Goal: Task Accomplishment & Management: Manage account settings

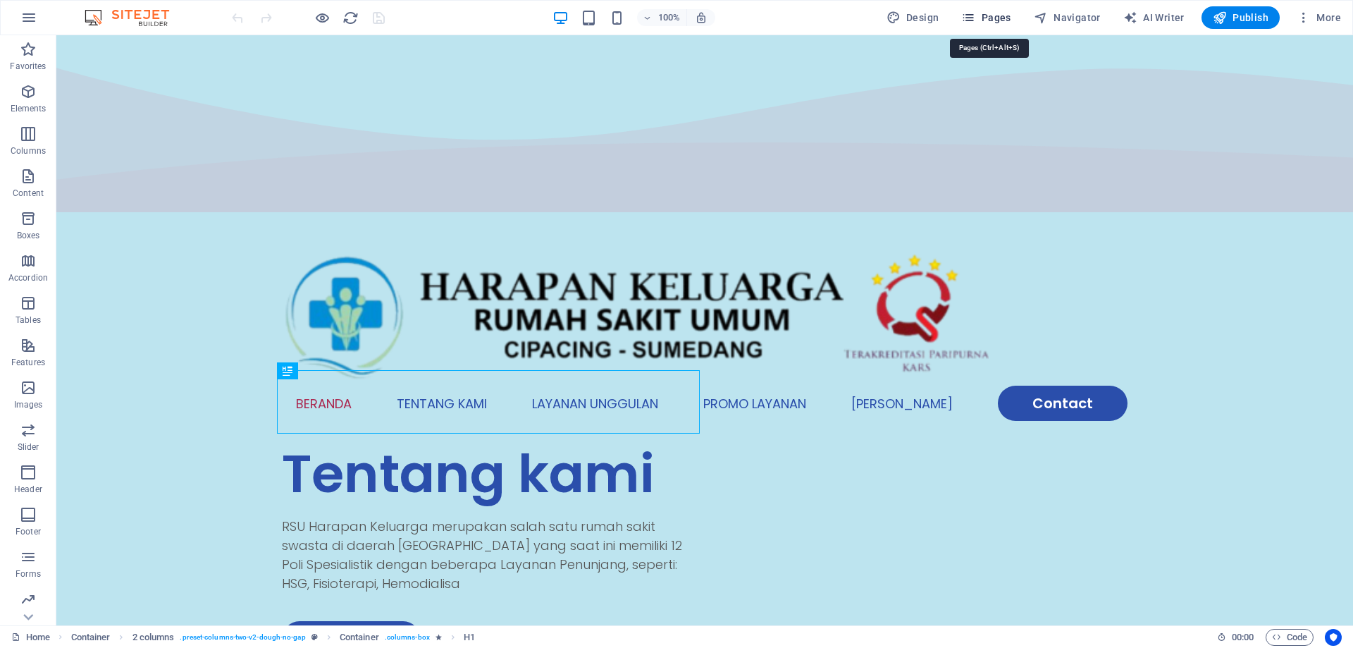
click at [1000, 20] on span "Pages" at bounding box center [985, 18] width 49 height 14
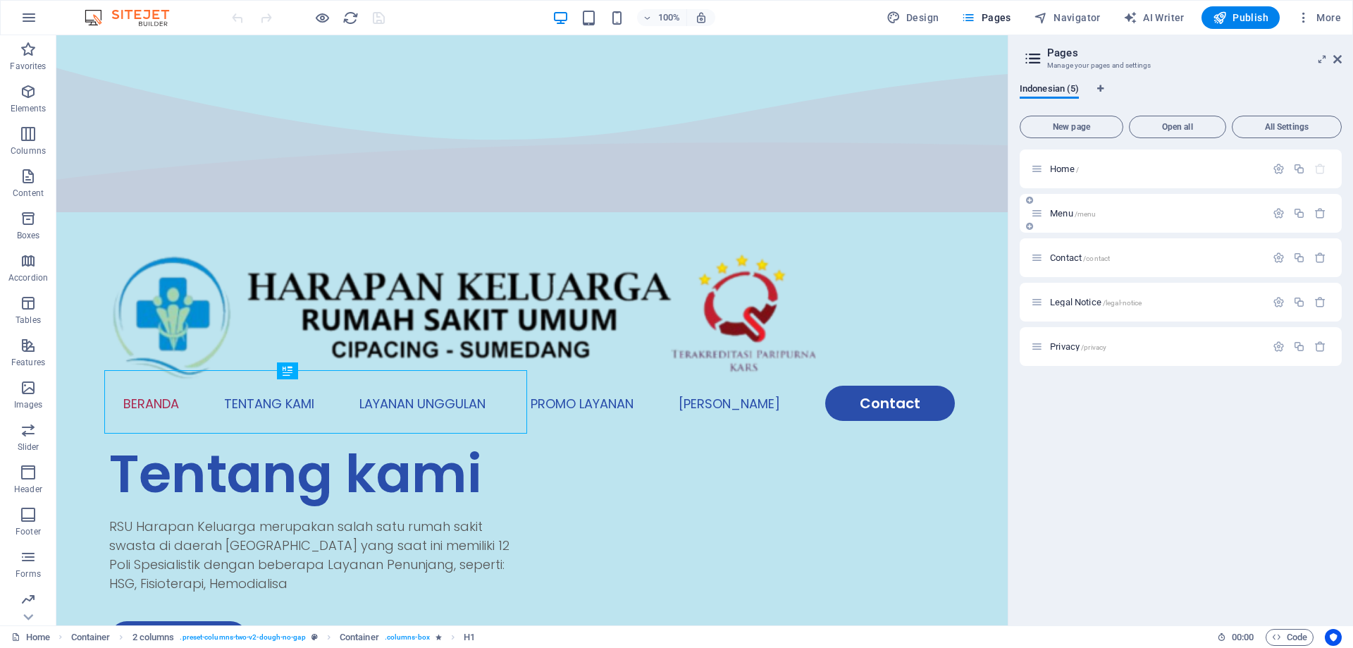
click at [1040, 218] on icon at bounding box center [1037, 213] width 12 height 12
click at [1037, 163] on icon at bounding box center [1037, 169] width 12 height 12
click at [1059, 169] on span "Home /" at bounding box center [1064, 168] width 29 height 11
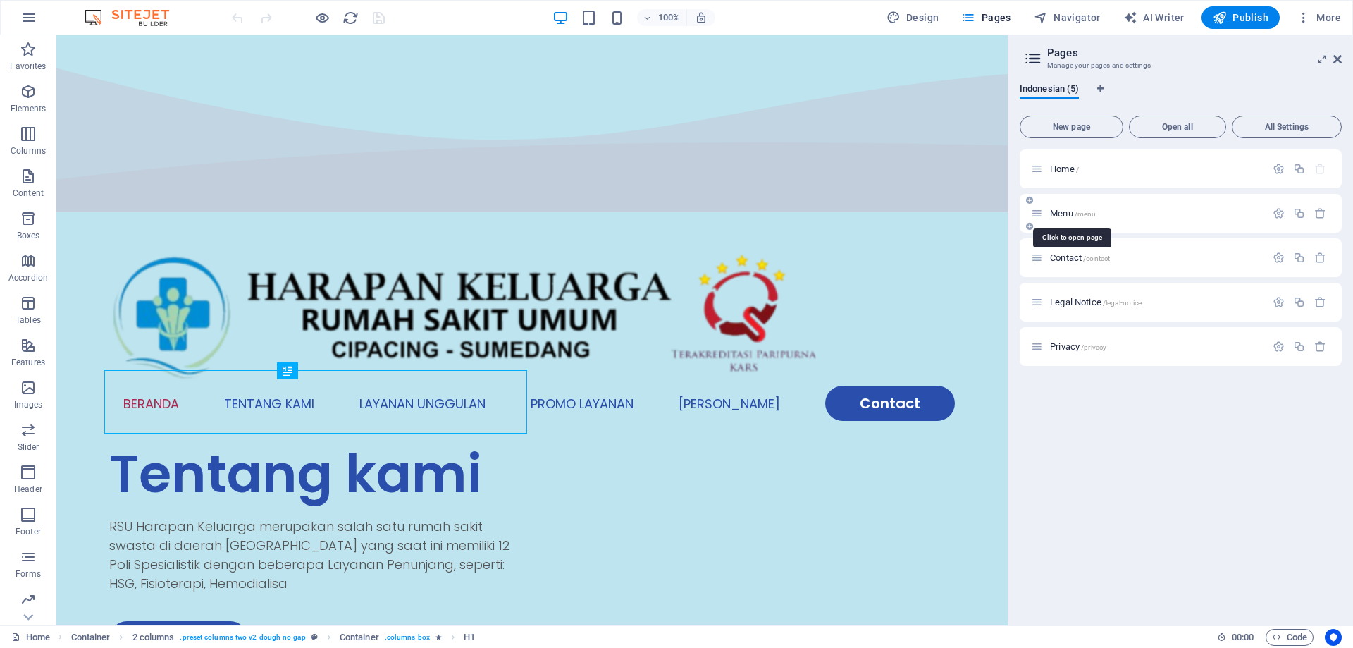
click at [1064, 211] on span "Menu /menu" at bounding box center [1073, 213] width 46 height 11
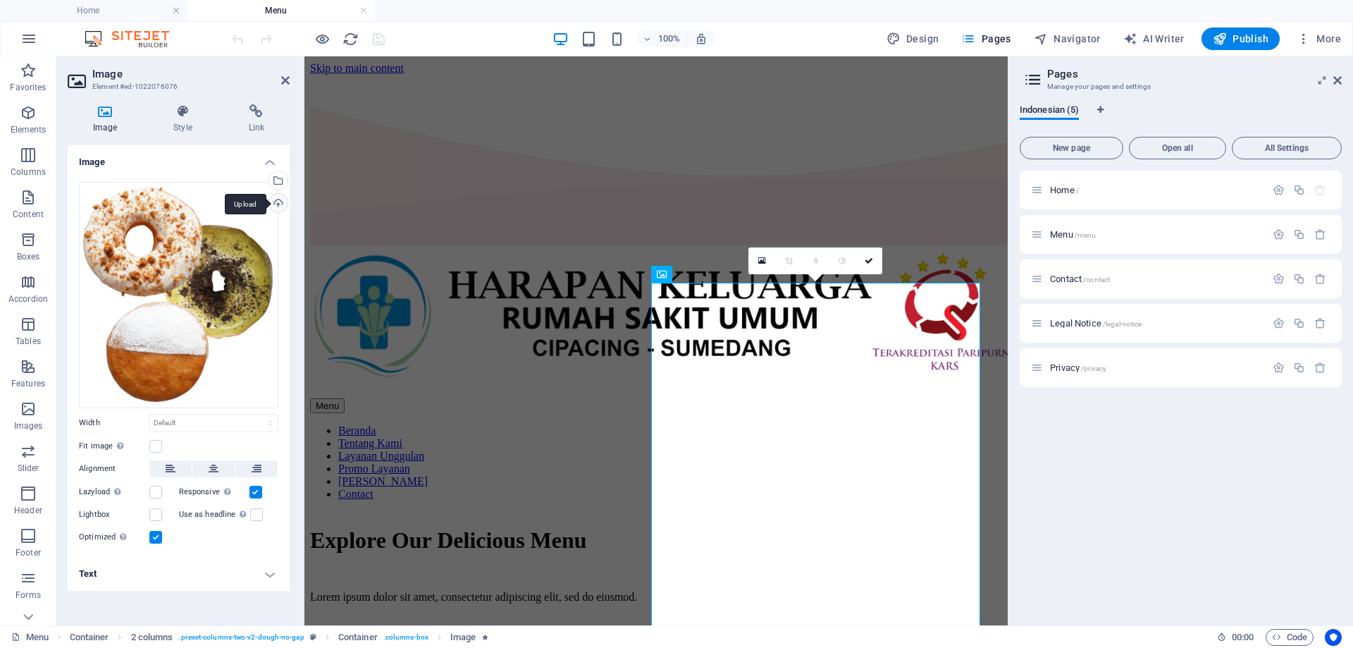
click at [276, 204] on div "Upload" at bounding box center [276, 204] width 21 height 21
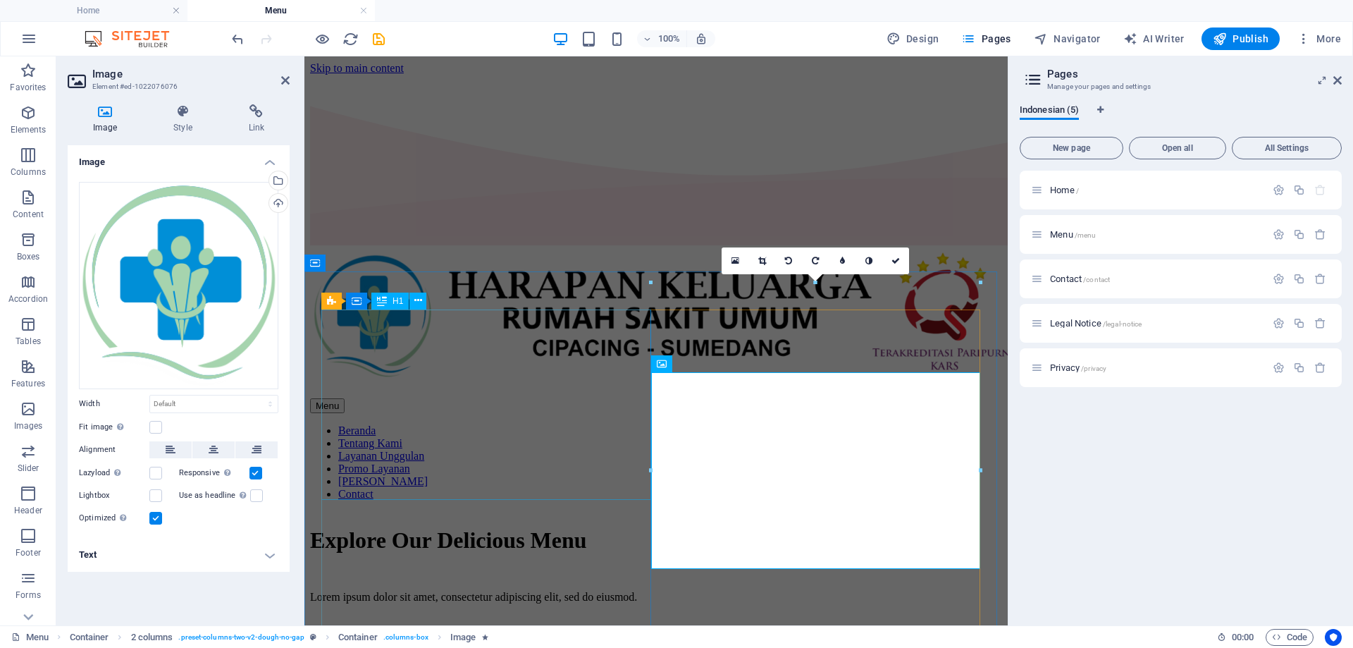
click at [445, 527] on div "Explore Our Delicious Menu" at bounding box center [656, 540] width 692 height 26
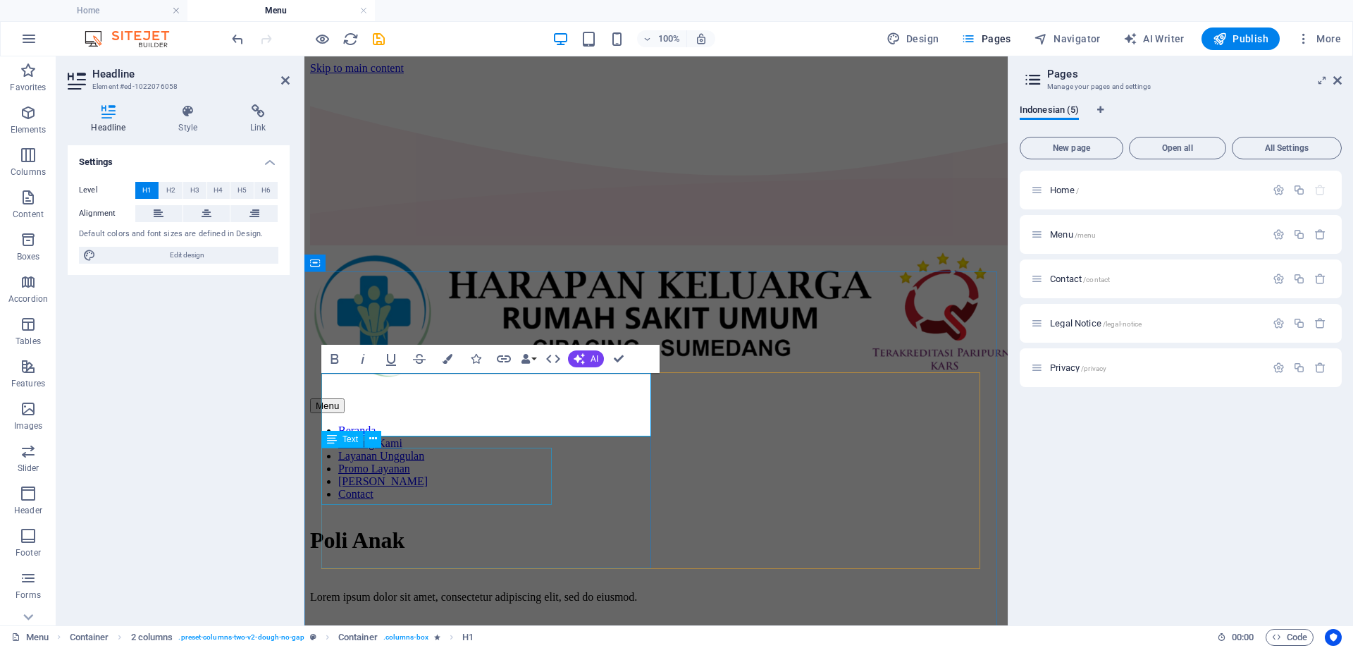
click at [463, 591] on div "Lorem ipsum dolor sit amet, consectetur adipiscing elit, sed do eiusmod." at bounding box center [656, 597] width 692 height 13
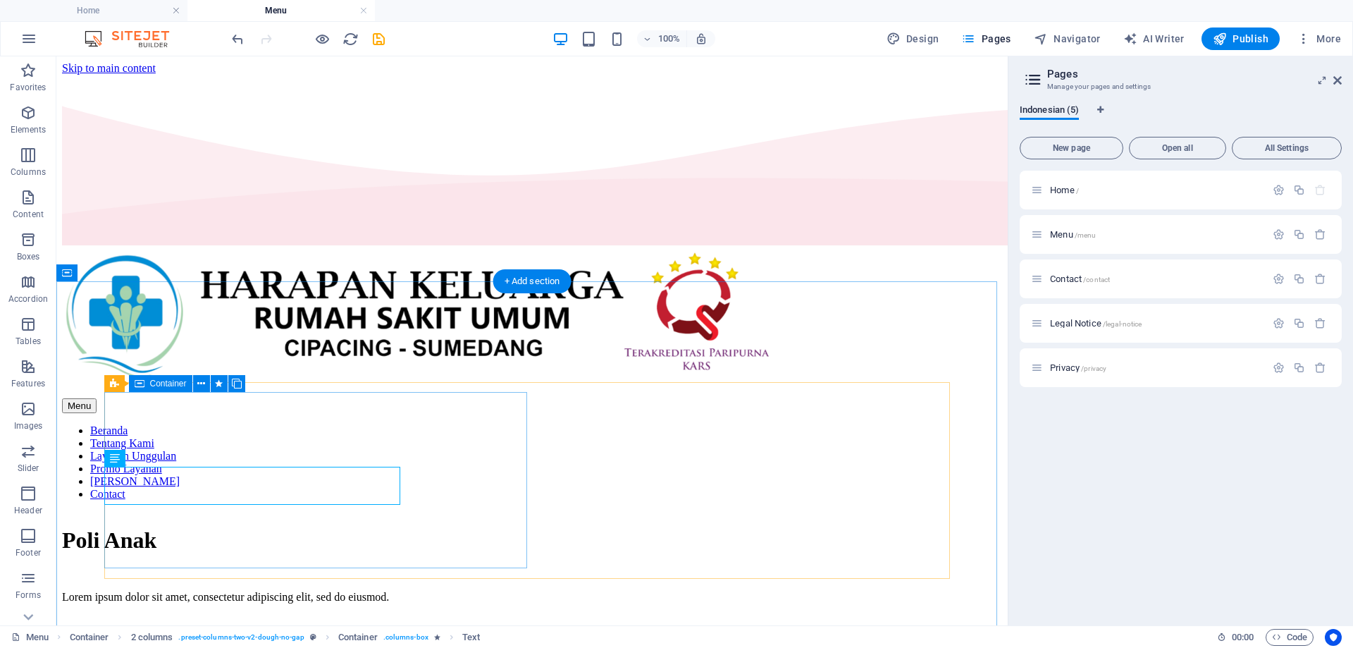
click at [463, 527] on div "Poli Anak Lorem ipsum dolor sit amet, consectetur adipiscing elit, sed do eiusm…" at bounding box center [532, 591] width 940 height 128
click at [297, 591] on div "Lorem ipsum dolor sit amet, consectetur adipiscing elit, sed do eiusmod." at bounding box center [532, 597] width 940 height 13
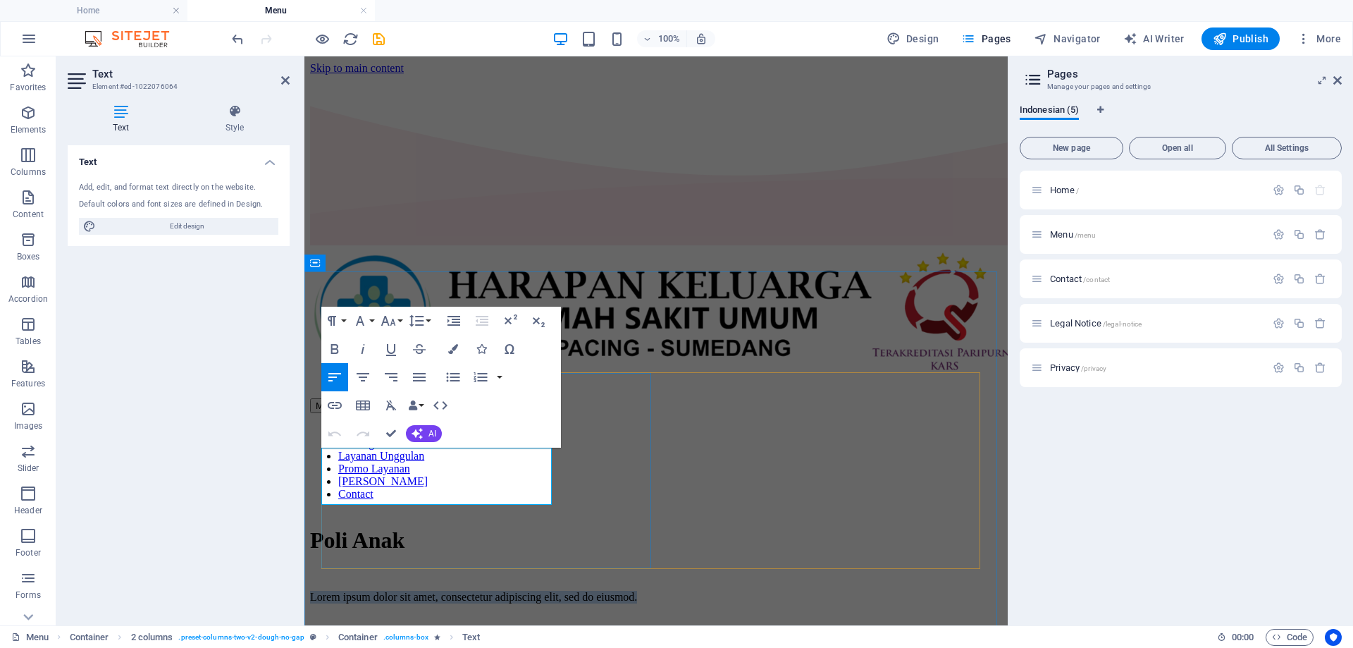
drag, startPoint x: 324, startPoint y: 458, endPoint x: 424, endPoint y: 498, distance: 107.6
click at [424, 591] on p "Lorem ipsum dolor sit amet, consectetur adipiscing elit, sed do eiusmod." at bounding box center [656, 597] width 692 height 13
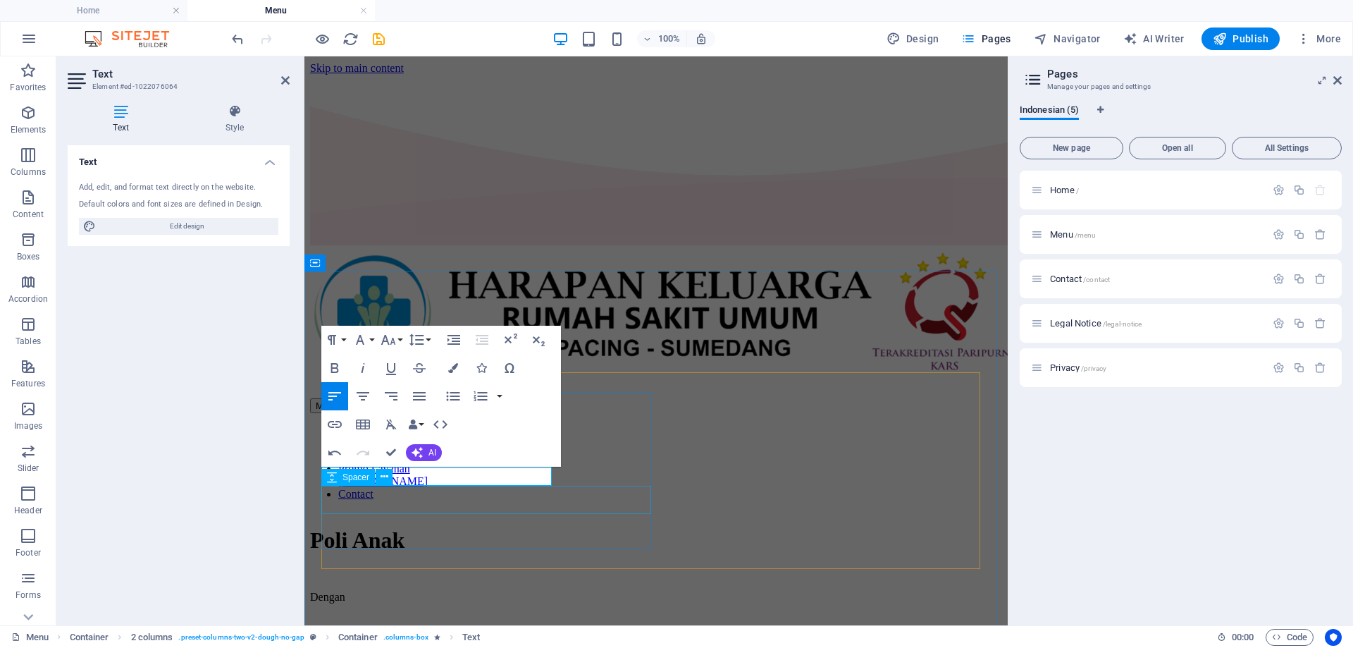
click at [440, 615] on div at bounding box center [656, 629] width 692 height 28
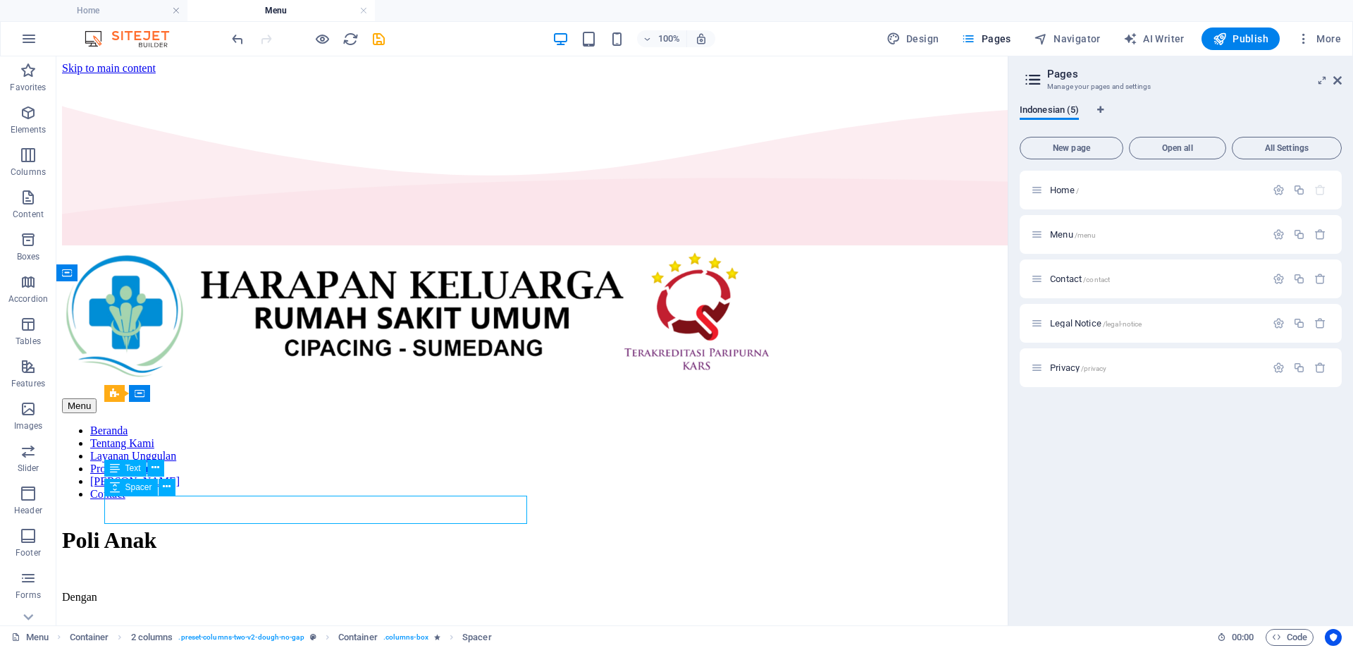
click at [292, 615] on div at bounding box center [532, 629] width 940 height 28
select select "px"
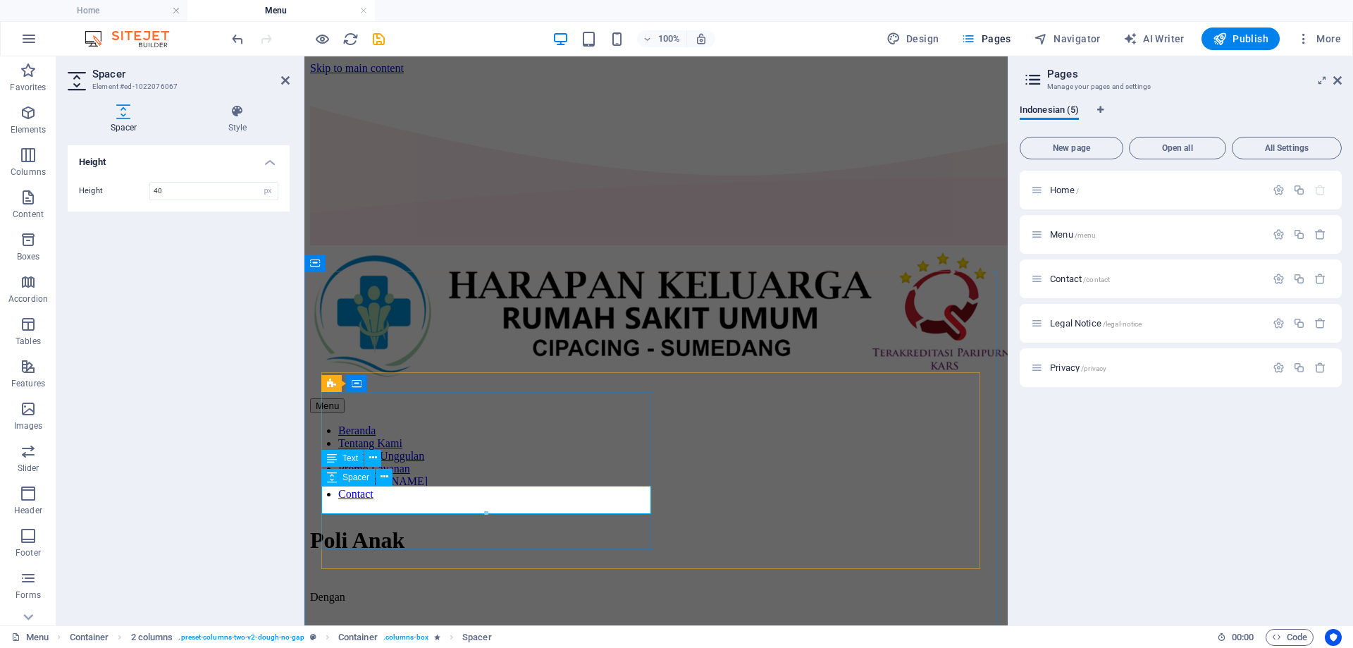
click at [359, 615] on div at bounding box center [656, 629] width 692 height 28
click at [433, 615] on div at bounding box center [656, 629] width 692 height 28
click at [438, 615] on div at bounding box center [656, 629] width 692 height 28
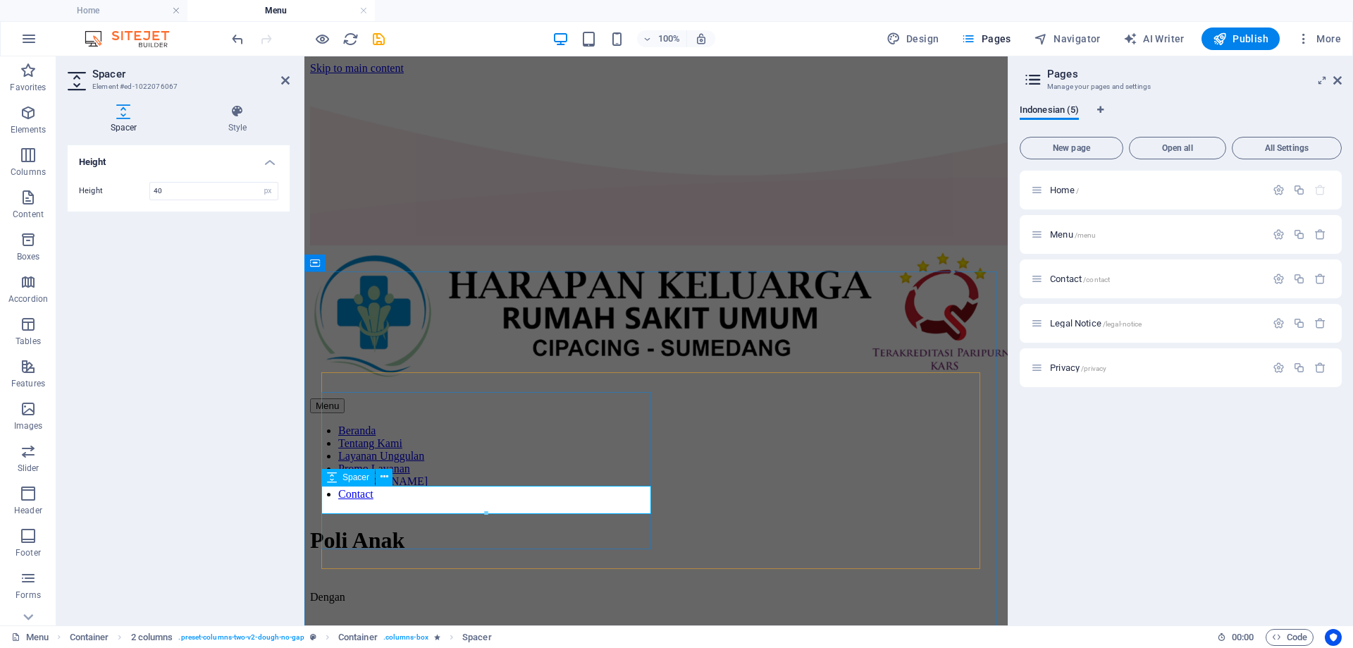
click at [438, 615] on div at bounding box center [656, 629] width 692 height 28
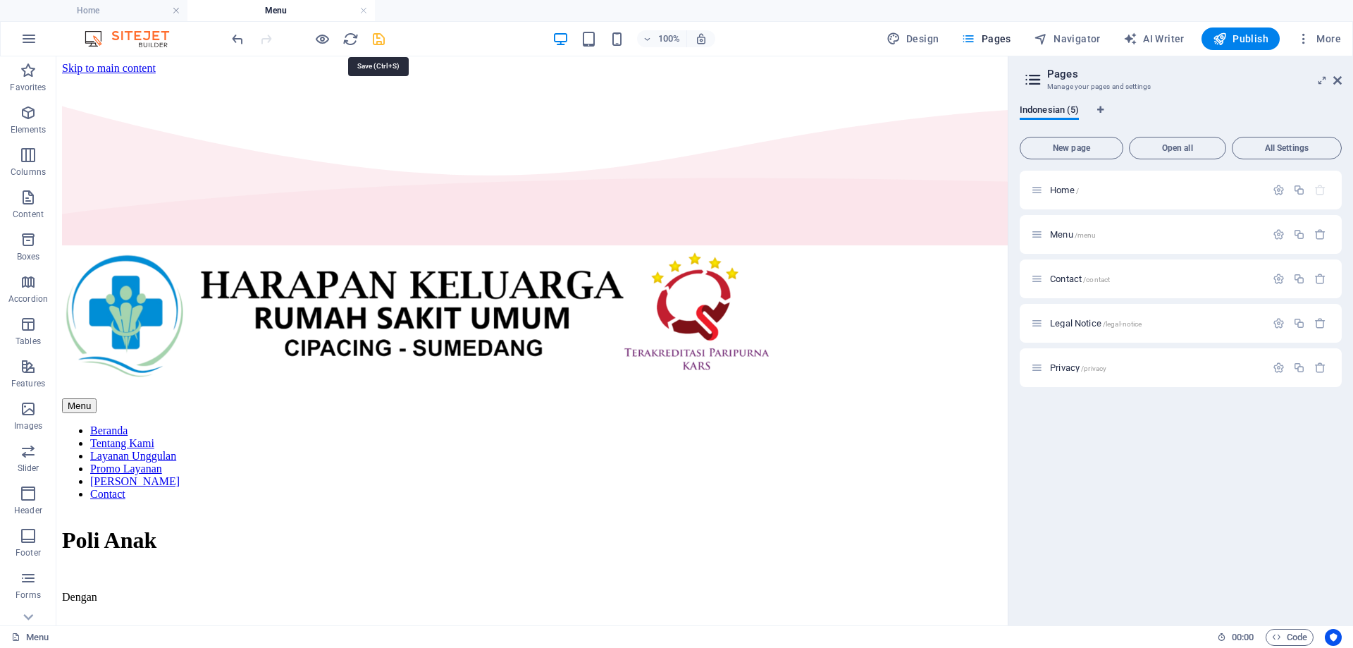
click at [381, 39] on icon "save" at bounding box center [379, 39] width 16 height 16
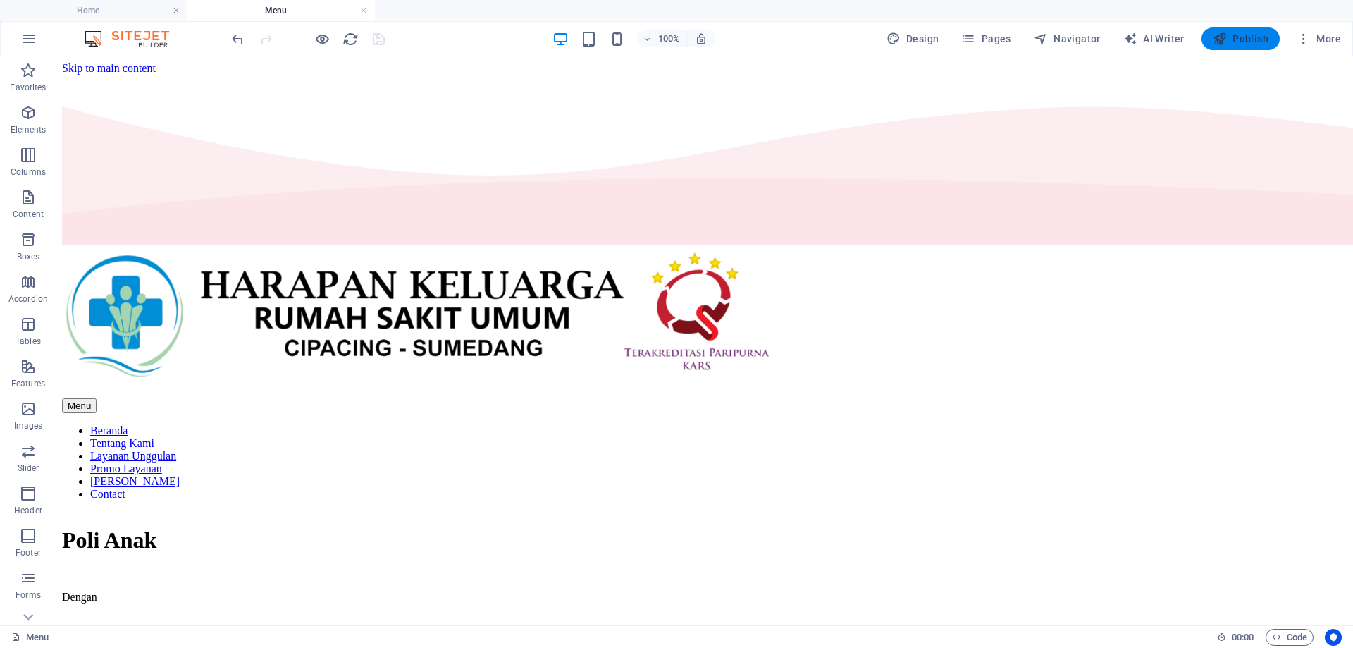
click at [1226, 39] on icon "button" at bounding box center [1220, 39] width 14 height 14
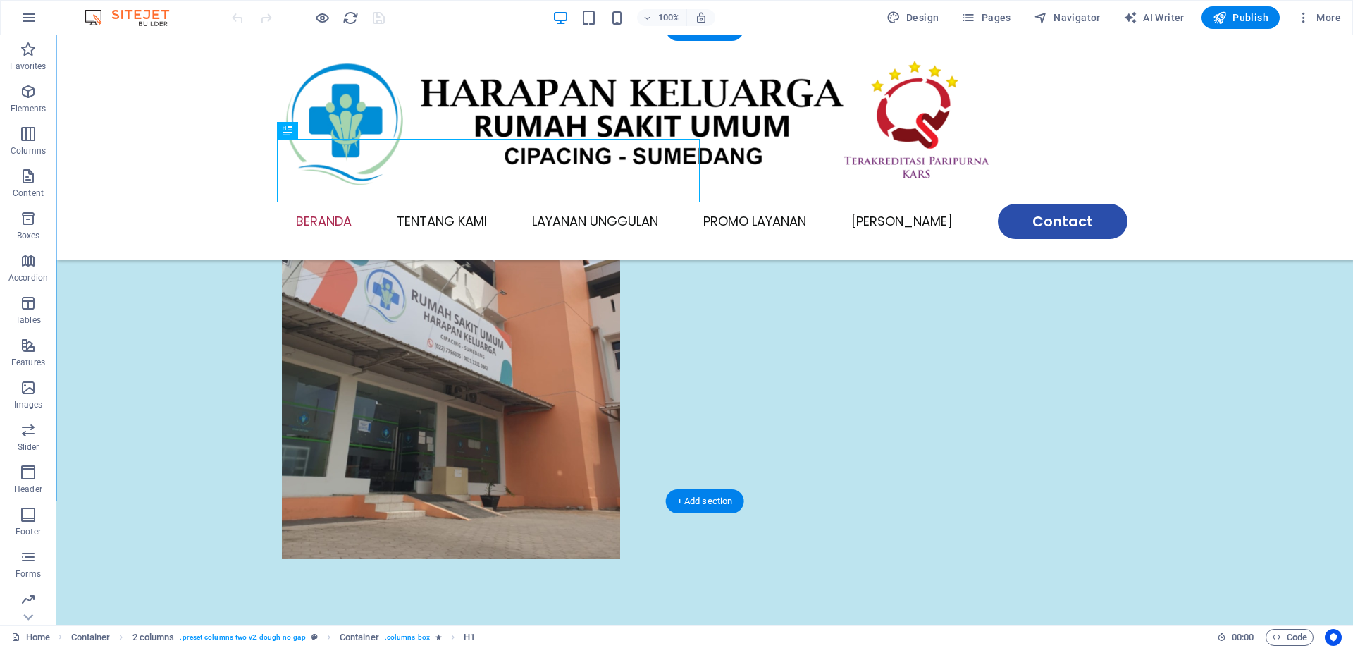
scroll to position [282, 0]
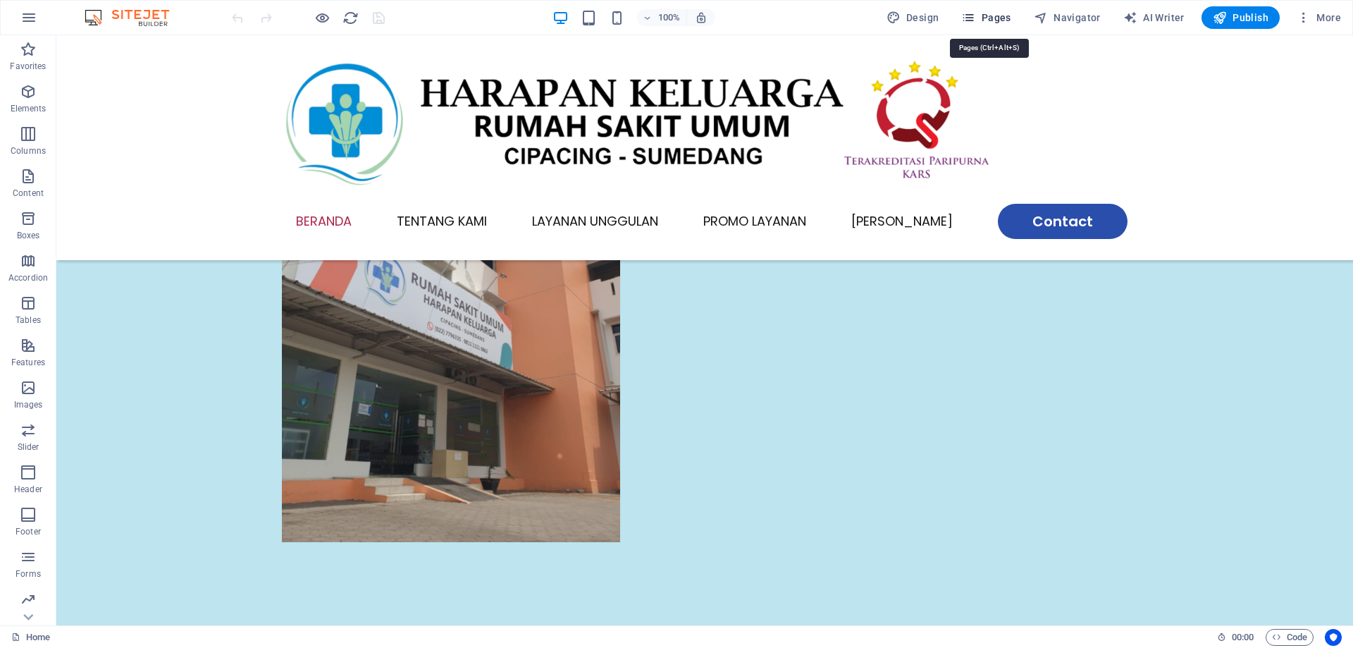
click at [1001, 16] on span "Pages" at bounding box center [985, 18] width 49 height 14
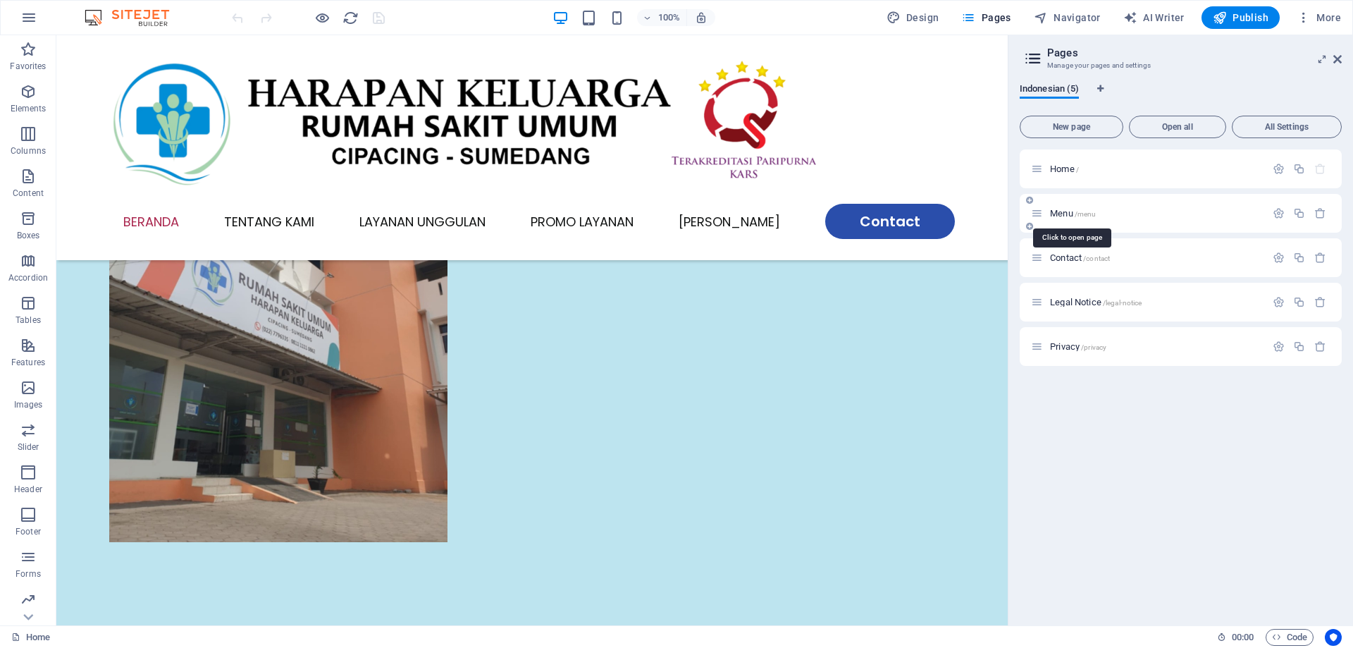
click at [1072, 214] on span "Menu /menu" at bounding box center [1073, 213] width 46 height 11
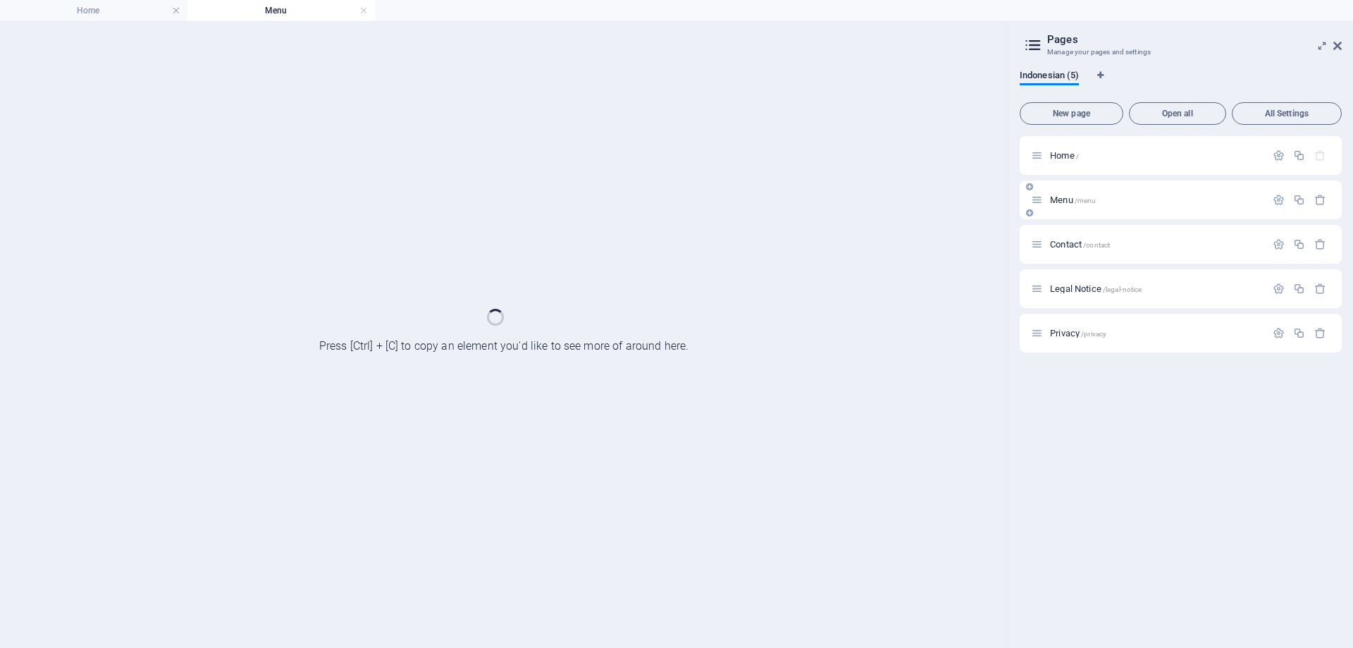
scroll to position [0, 0]
click at [1072, 214] on div "Menu /menu" at bounding box center [1181, 199] width 322 height 39
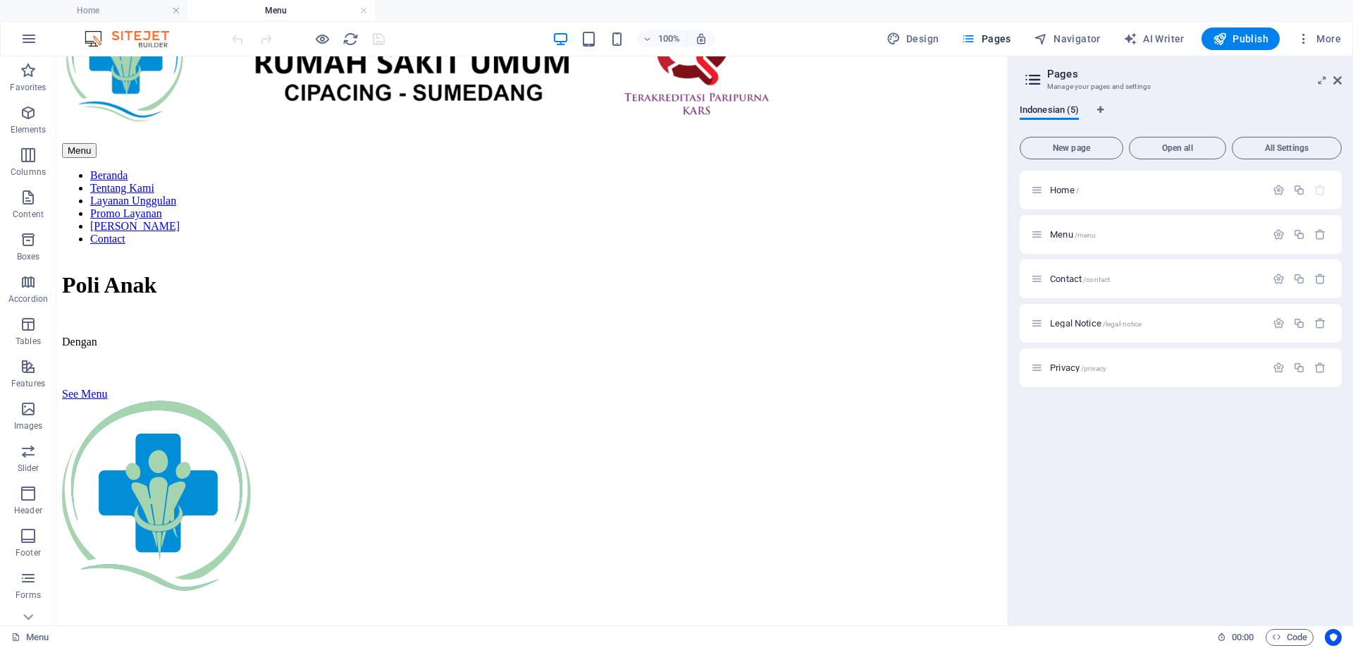
scroll to position [258, 0]
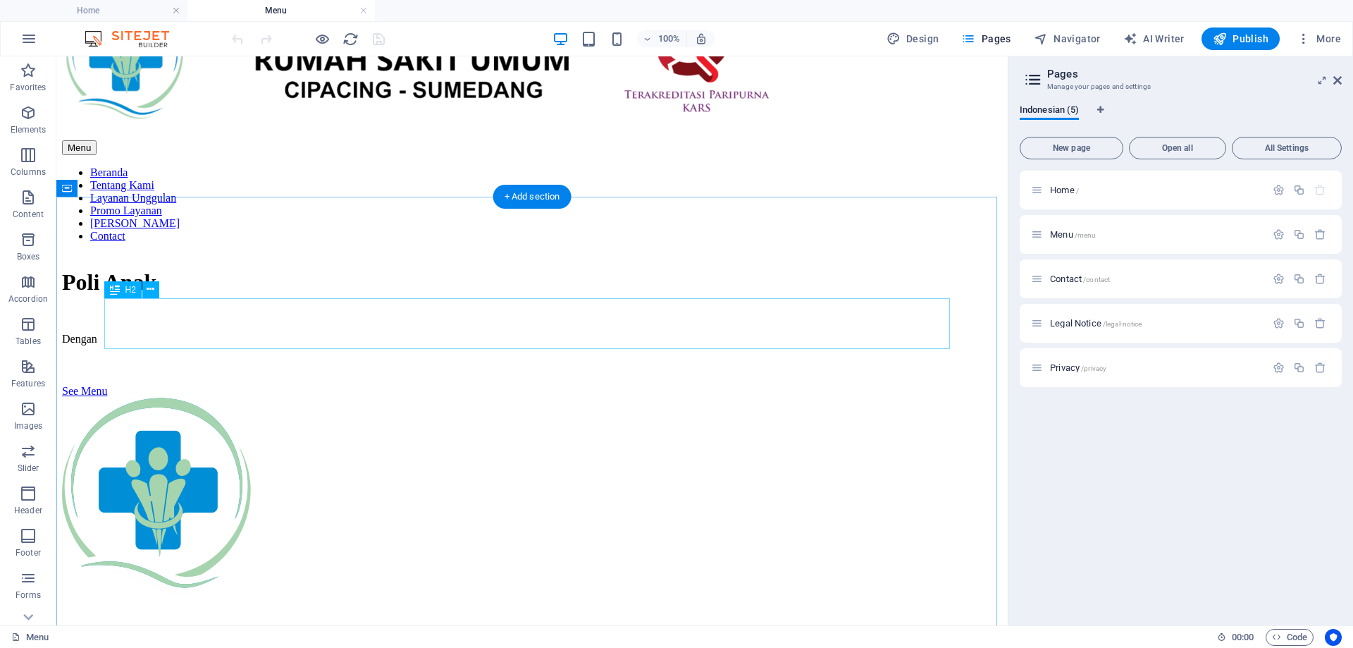
click at [152, 287] on icon at bounding box center [151, 289] width 8 height 15
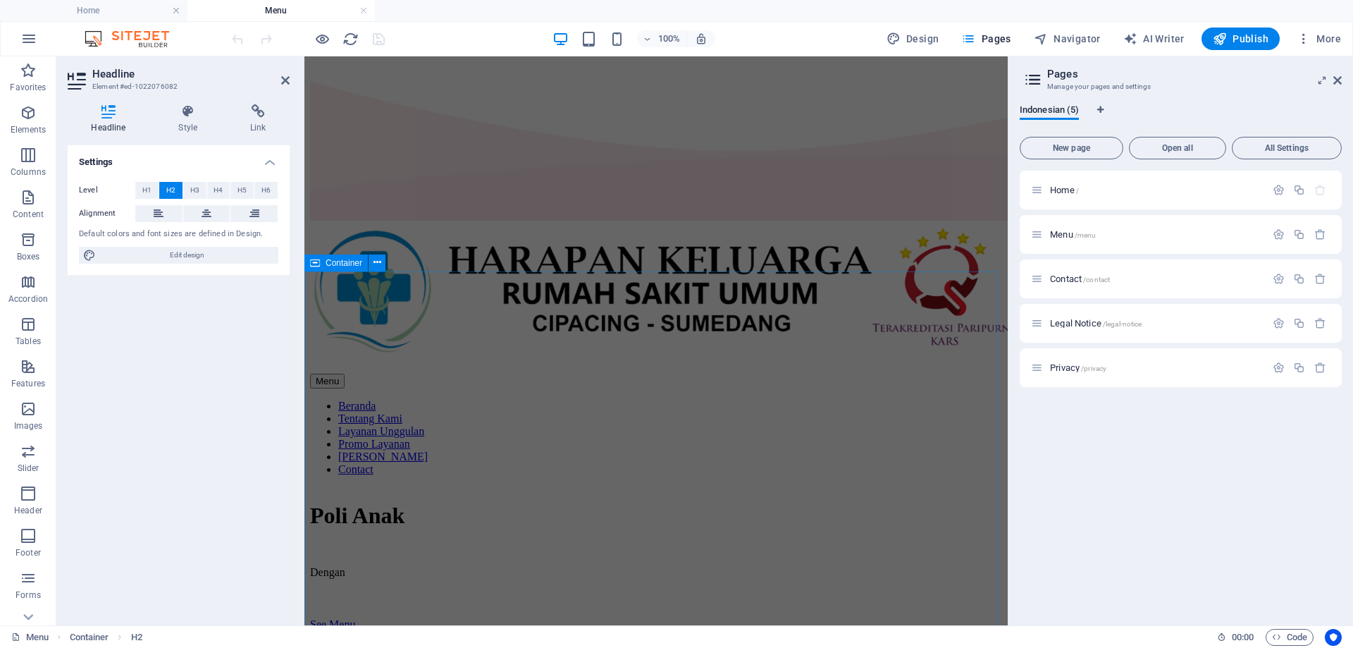
scroll to position [0, 0]
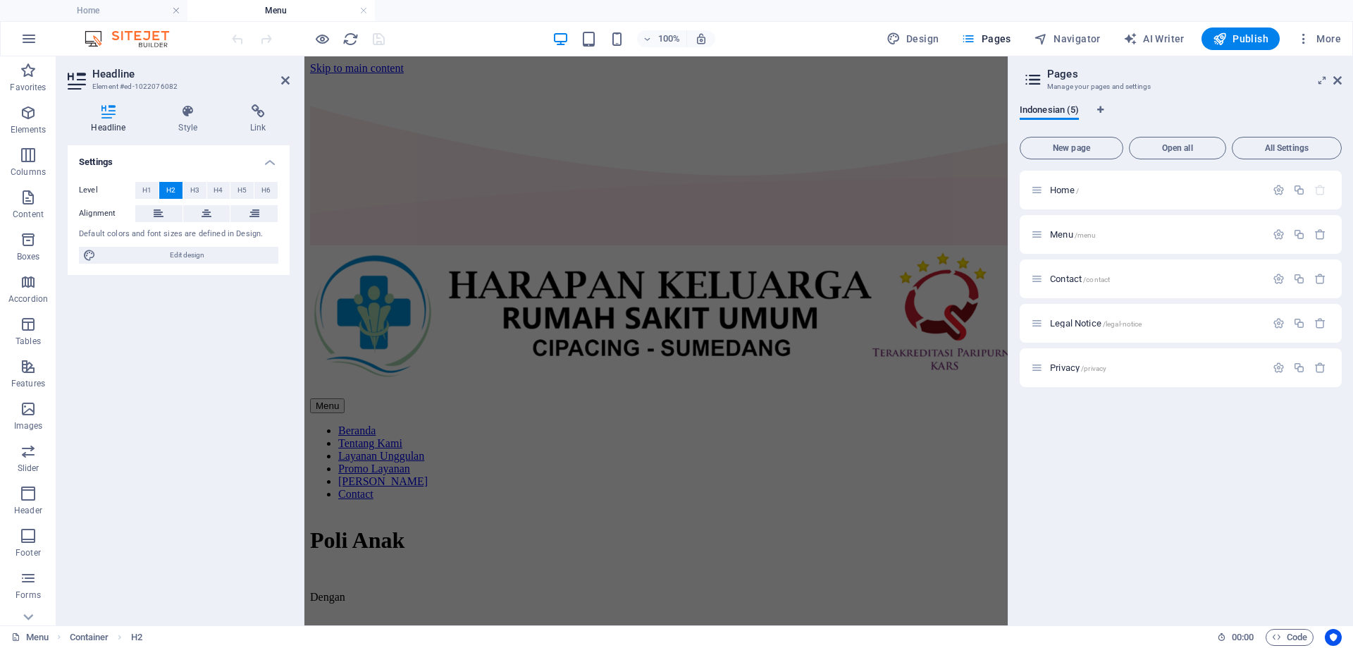
click at [1116, 450] on div "Home / Menu /menu Contact /contact Legal Notice /legal-notice Privacy /privacy" at bounding box center [1181, 392] width 322 height 443
click at [229, 378] on div "Settings Level H1 H2 H3 H4 H5 H6 Alignment Default colors and font sizes are de…" at bounding box center [179, 379] width 222 height 469
click at [1195, 461] on div "Home / Menu /menu Contact /contact Legal Notice /legal-notice Privacy /privacy" at bounding box center [1181, 392] width 322 height 443
click at [284, 79] on icon at bounding box center [285, 80] width 8 height 11
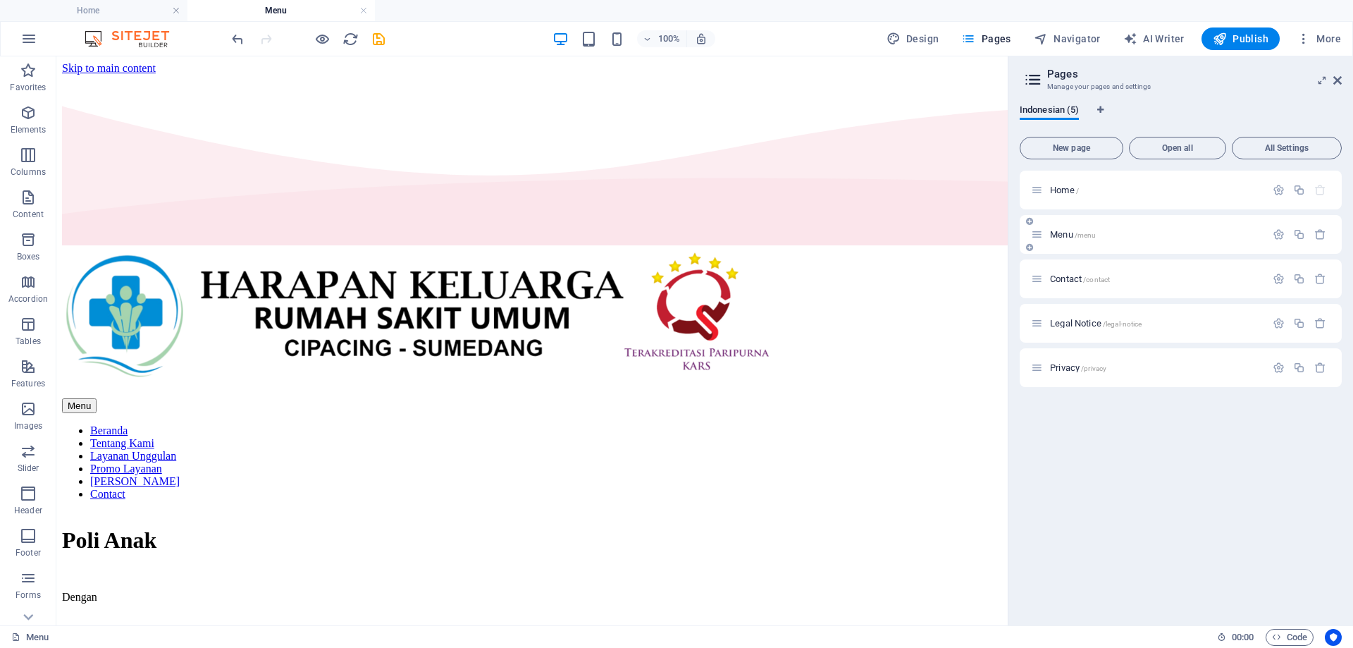
click at [1059, 234] on span "Menu /menu" at bounding box center [1073, 234] width 46 height 11
click at [383, 39] on icon "save" at bounding box center [379, 39] width 16 height 16
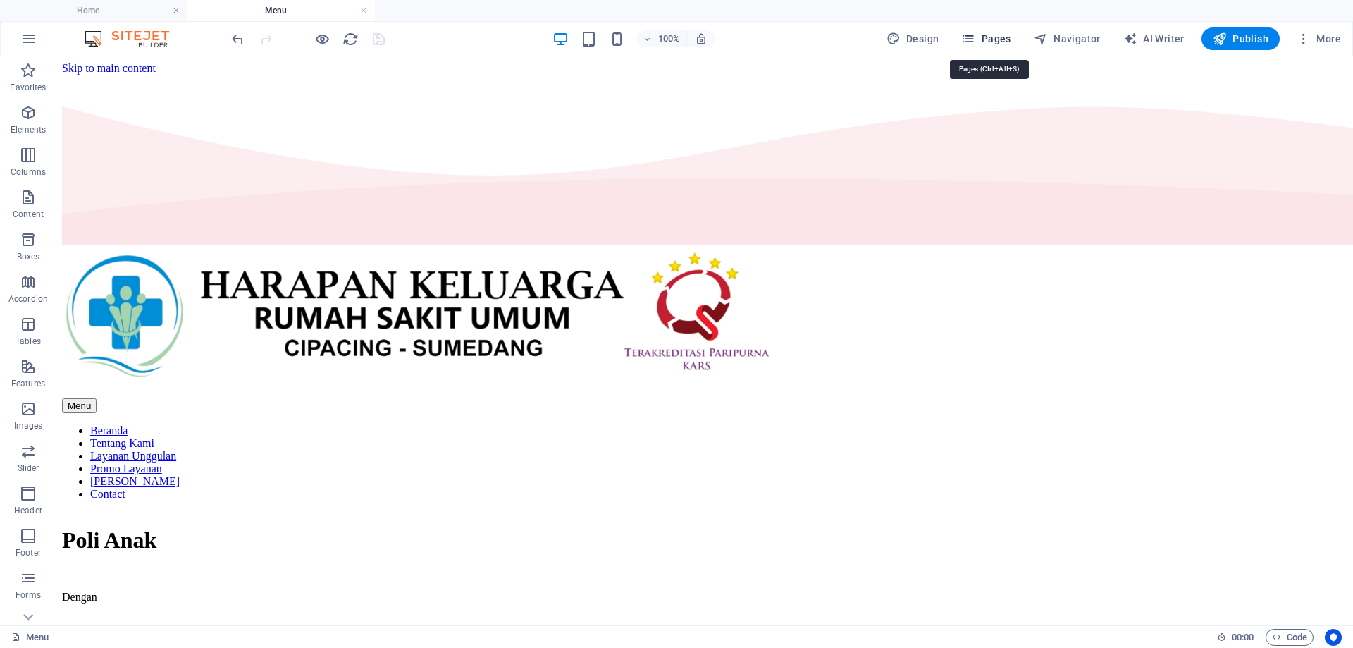
click at [999, 37] on span "Pages" at bounding box center [985, 39] width 49 height 14
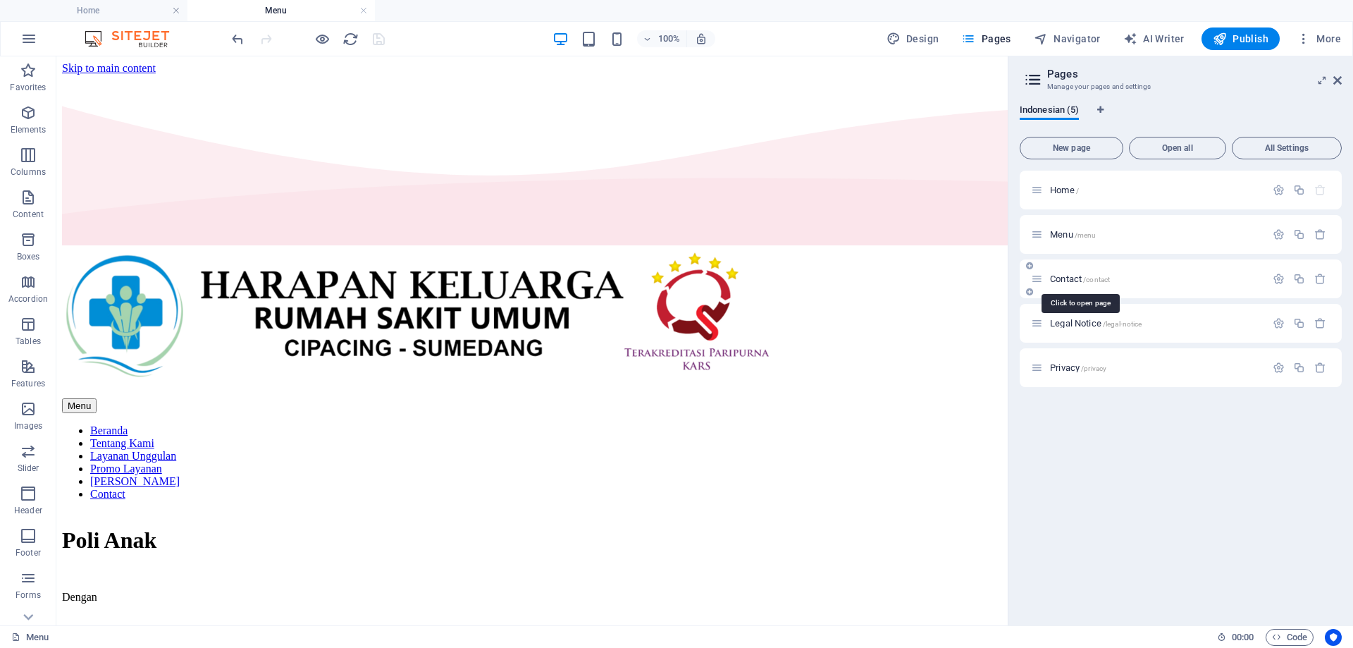
click at [1073, 278] on span "Contact /contact" at bounding box center [1080, 278] width 60 height 11
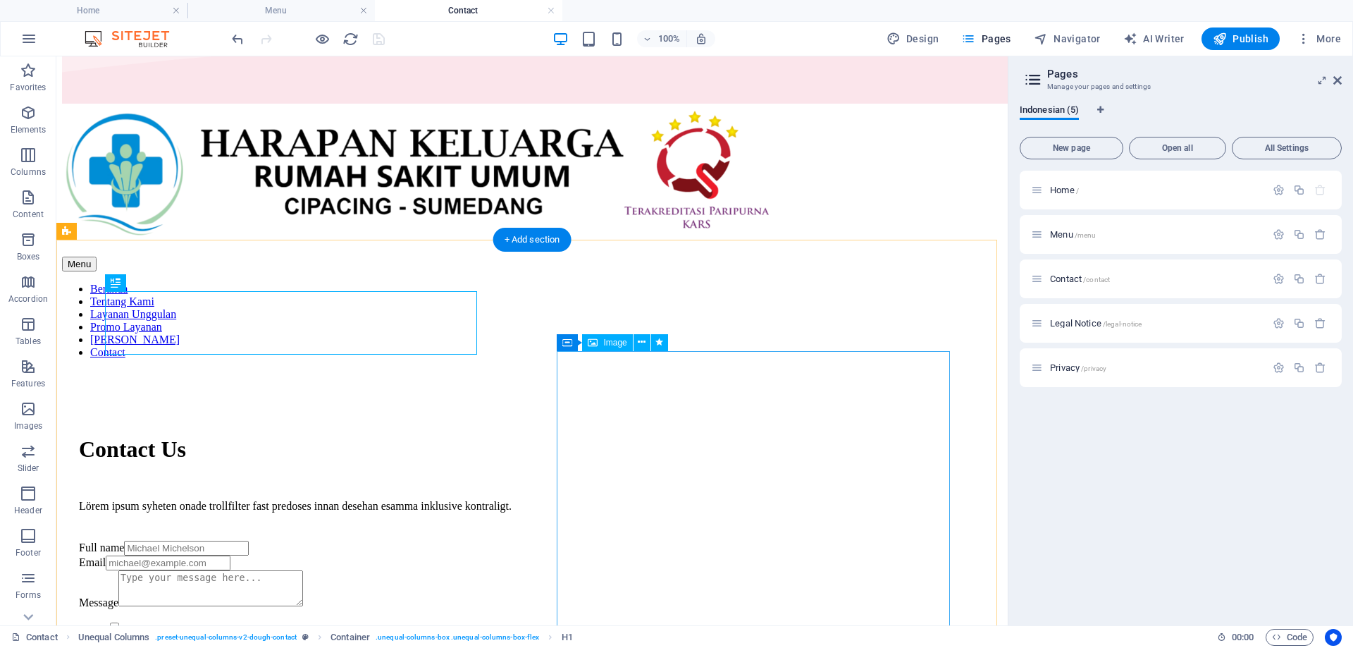
scroll to position [211, 0]
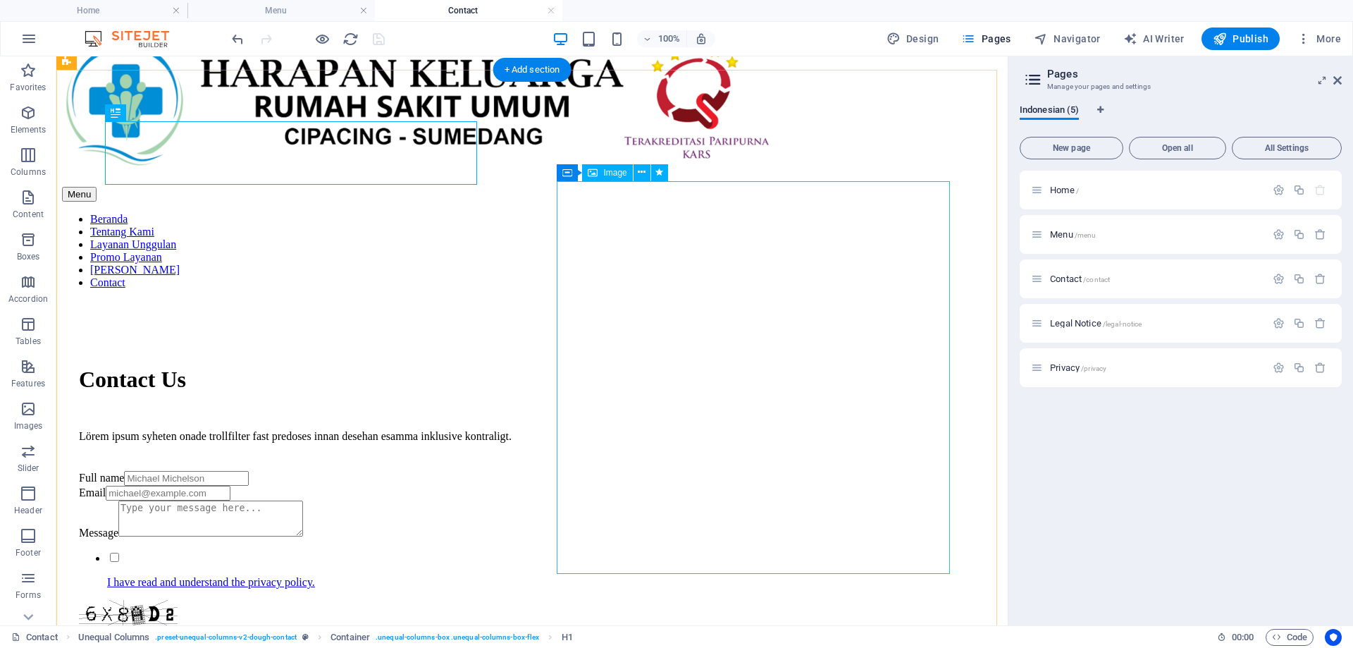
select select "%"
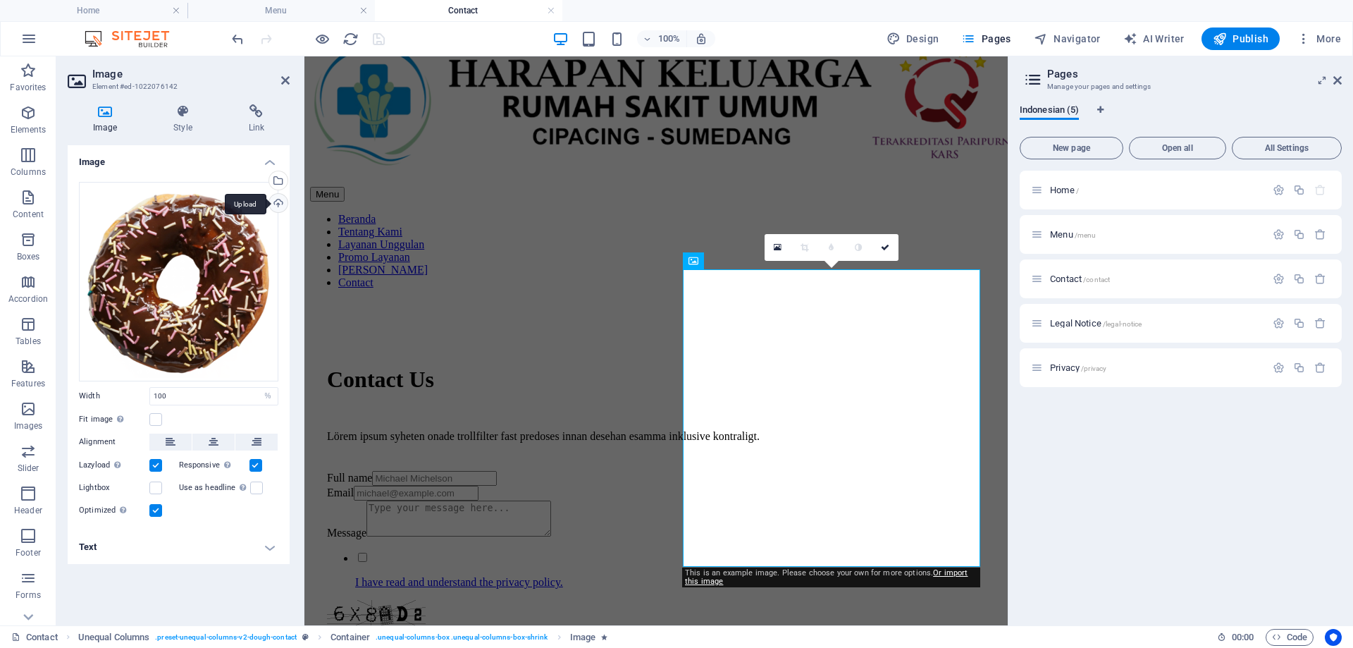
click at [282, 204] on div "Upload" at bounding box center [276, 204] width 21 height 21
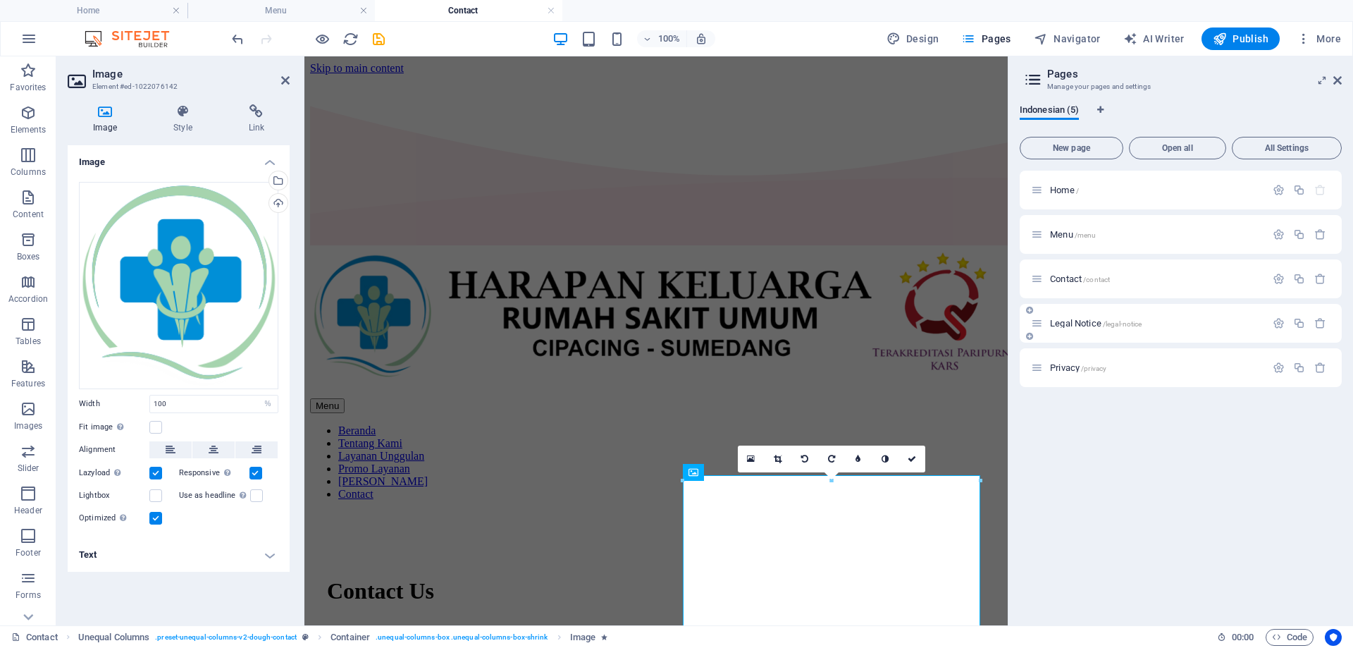
click at [1074, 322] on span "Legal Notice /legal-notice" at bounding box center [1096, 323] width 92 height 11
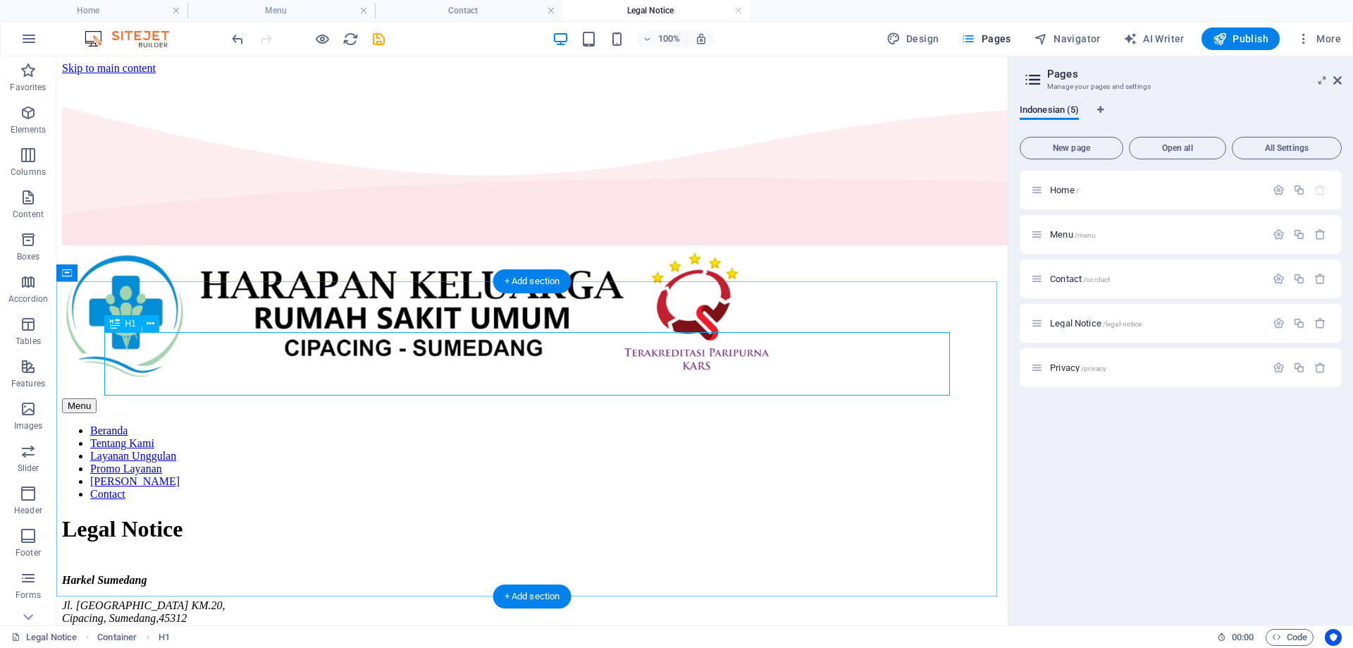
click at [370, 516] on div "Legal Notice" at bounding box center [532, 529] width 940 height 26
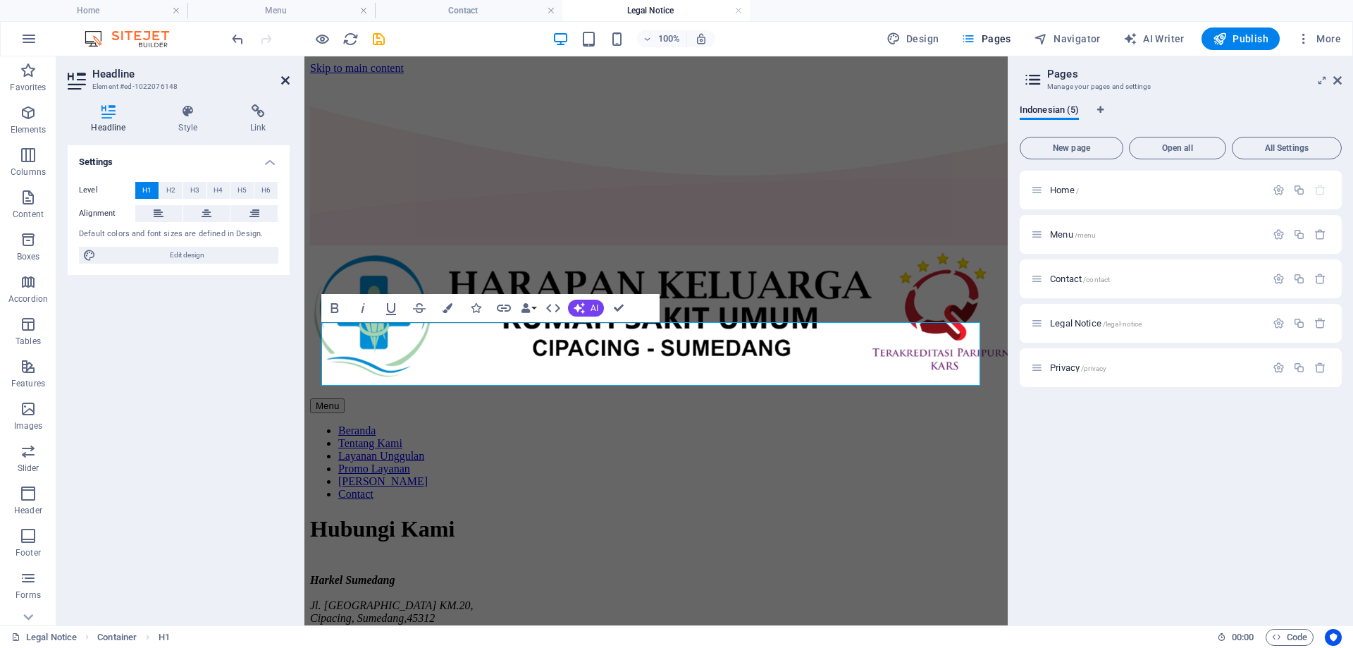
click at [283, 78] on icon at bounding box center [285, 80] width 8 height 11
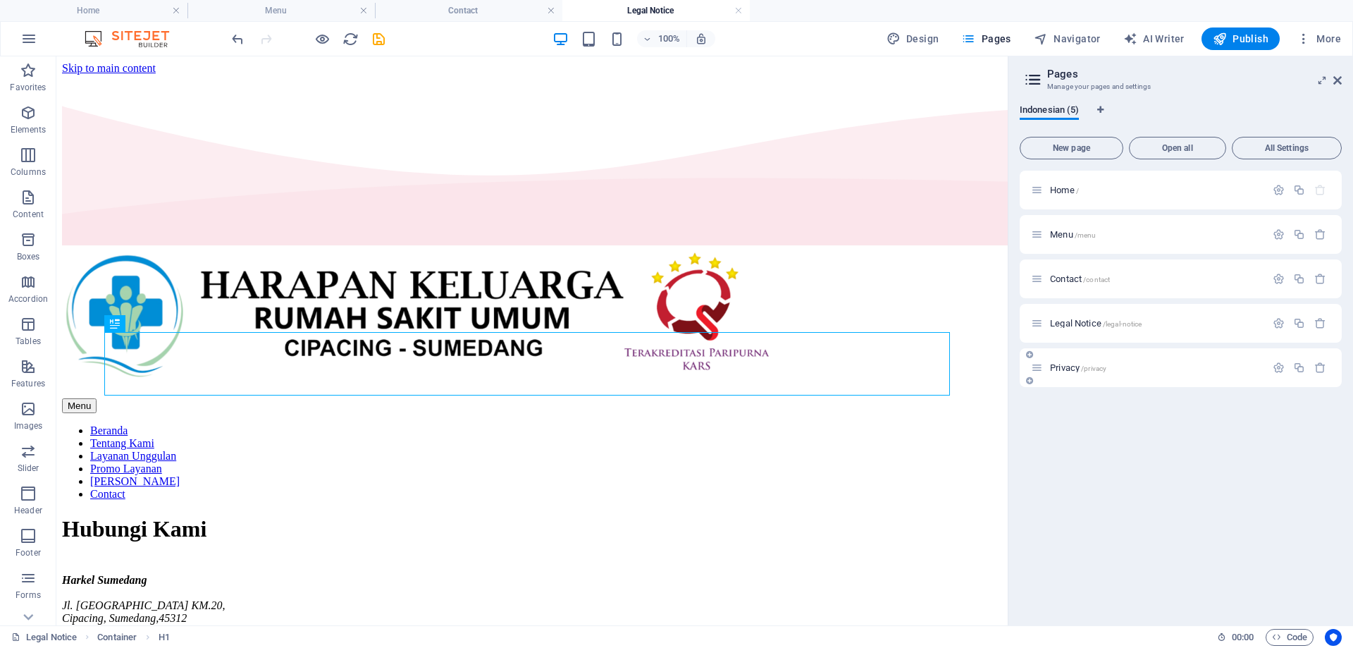
click at [1060, 369] on span "Privacy /privacy" at bounding box center [1078, 367] width 56 height 11
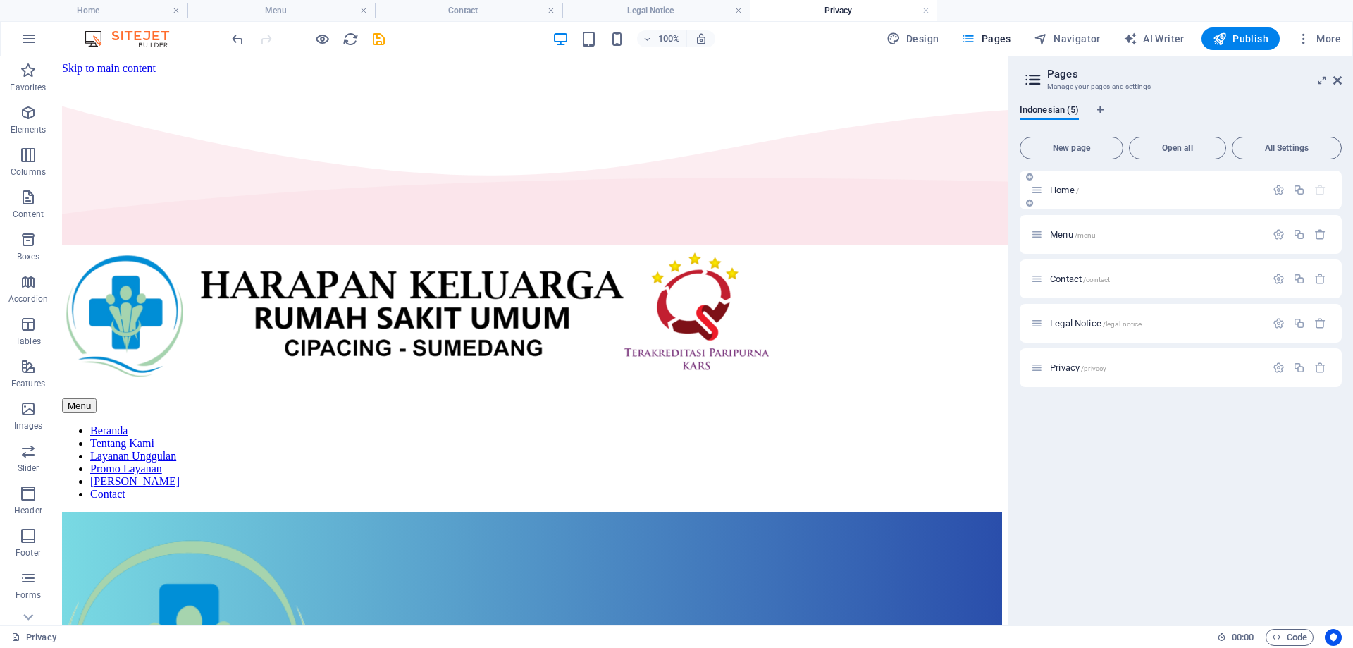
click at [1062, 190] on span "Home /" at bounding box center [1064, 190] width 29 height 11
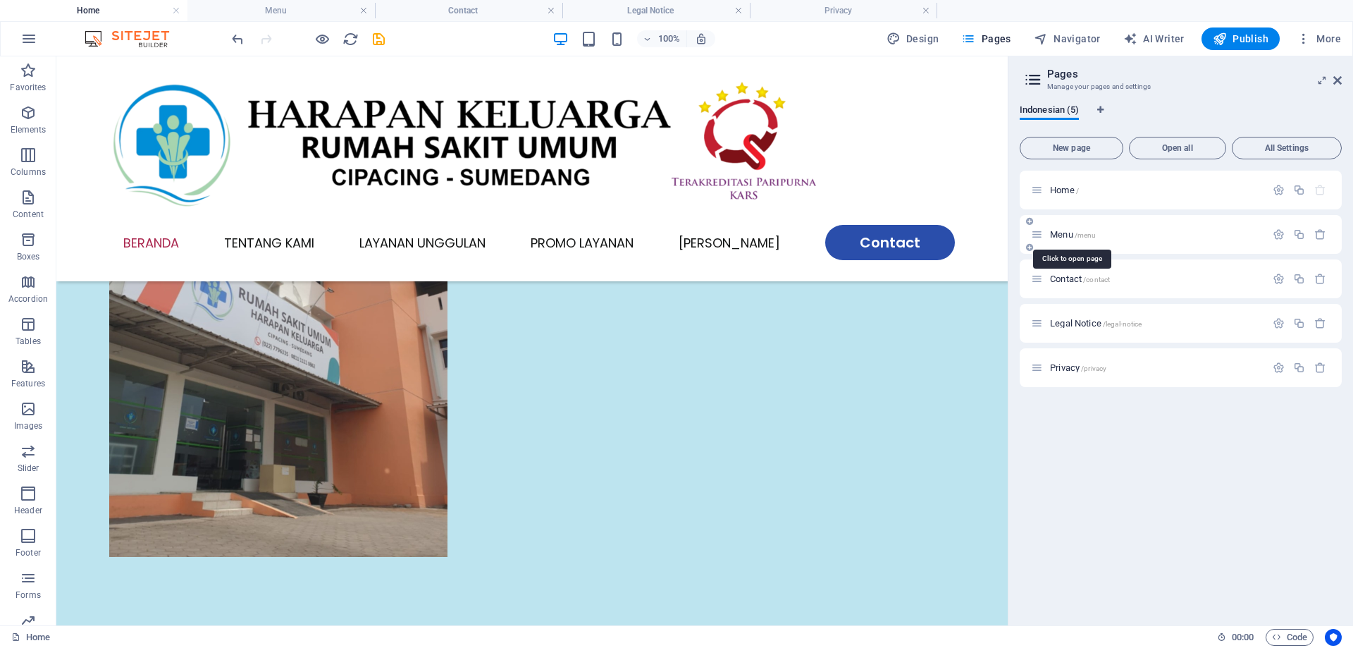
click at [1063, 235] on span "Menu /menu" at bounding box center [1073, 234] width 46 height 11
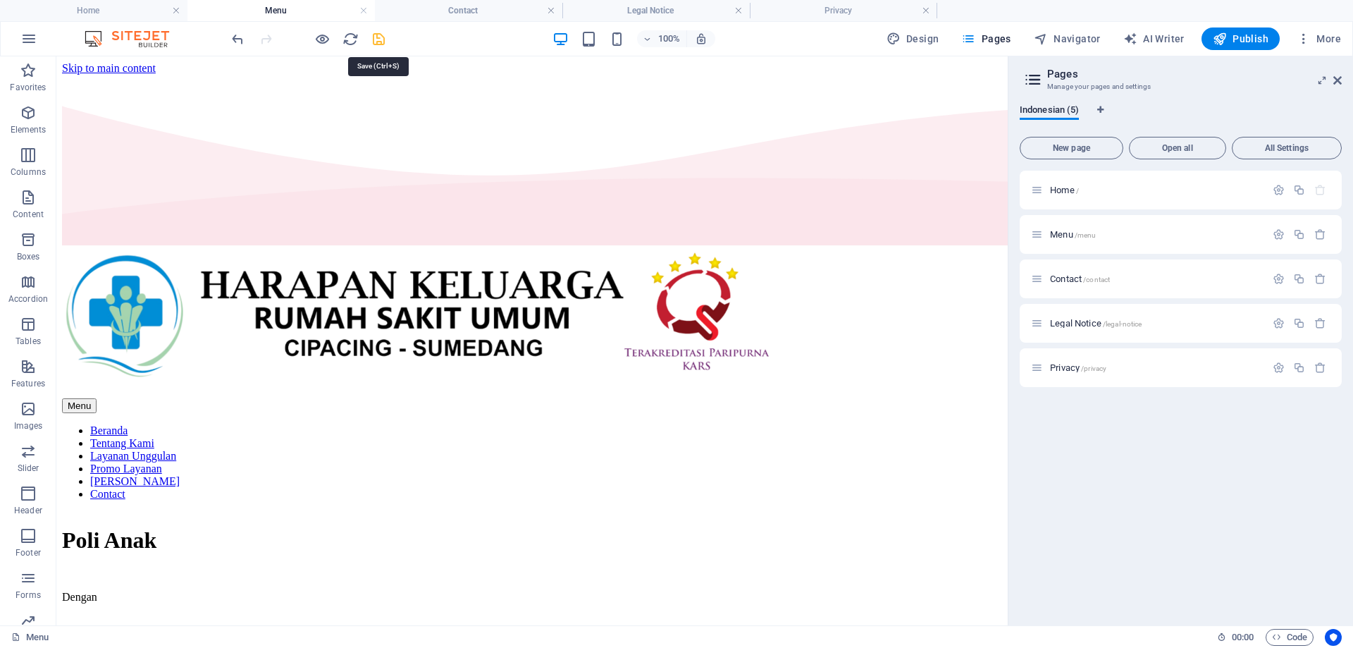
drag, startPoint x: 378, startPoint y: 40, endPoint x: 542, endPoint y: 76, distance: 168.1
click at [378, 40] on icon "save" at bounding box center [379, 39] width 16 height 16
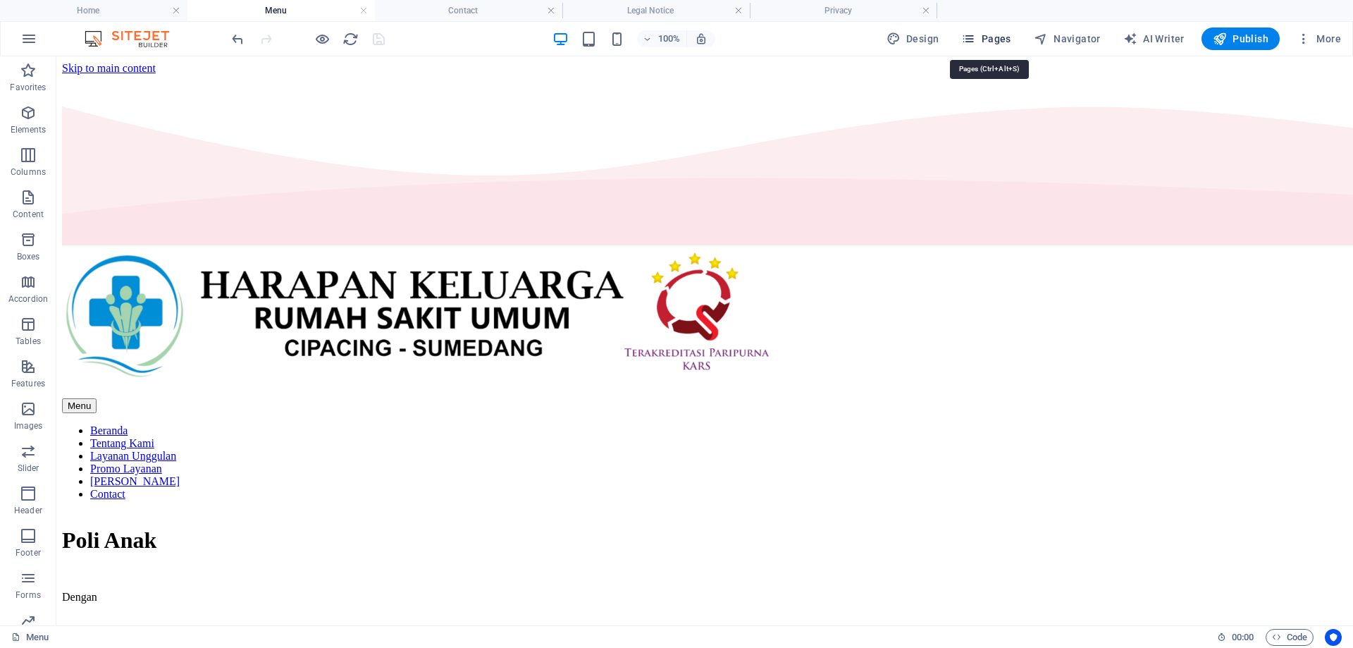
click at [1011, 36] on span "Pages" at bounding box center [985, 39] width 49 height 14
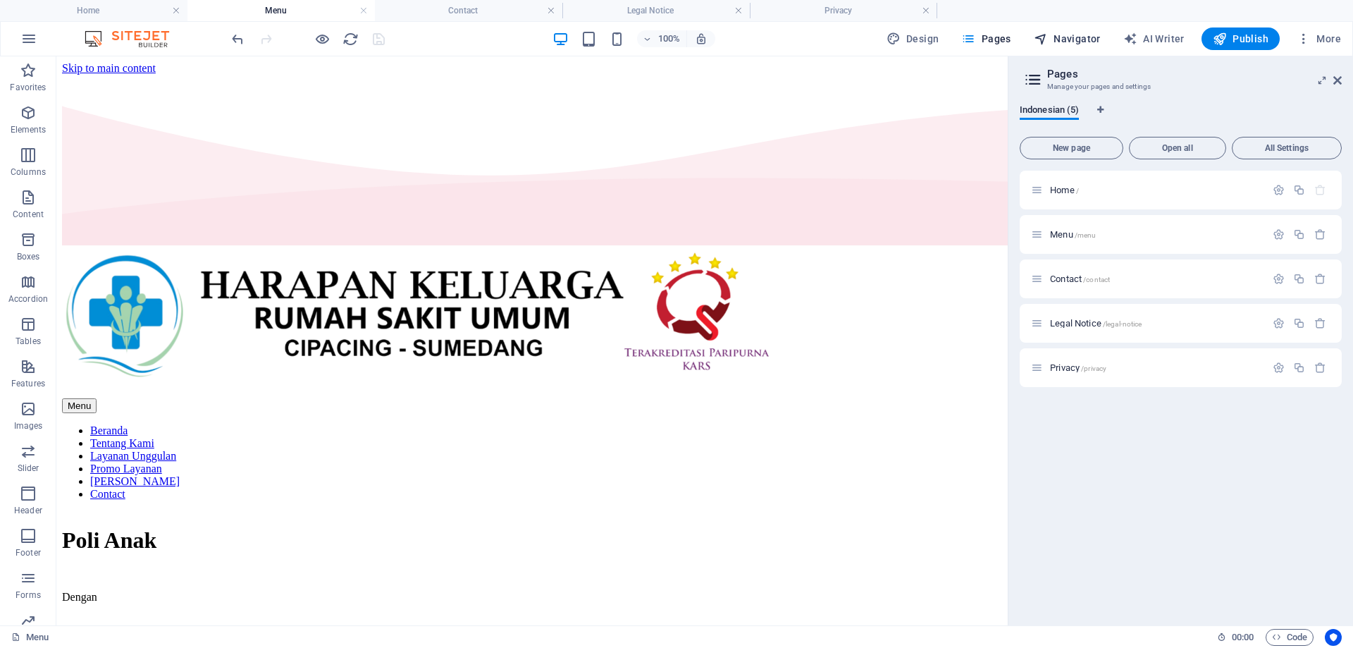
click at [1083, 34] on span "Navigator" at bounding box center [1067, 39] width 67 height 14
select select "18324319-id"
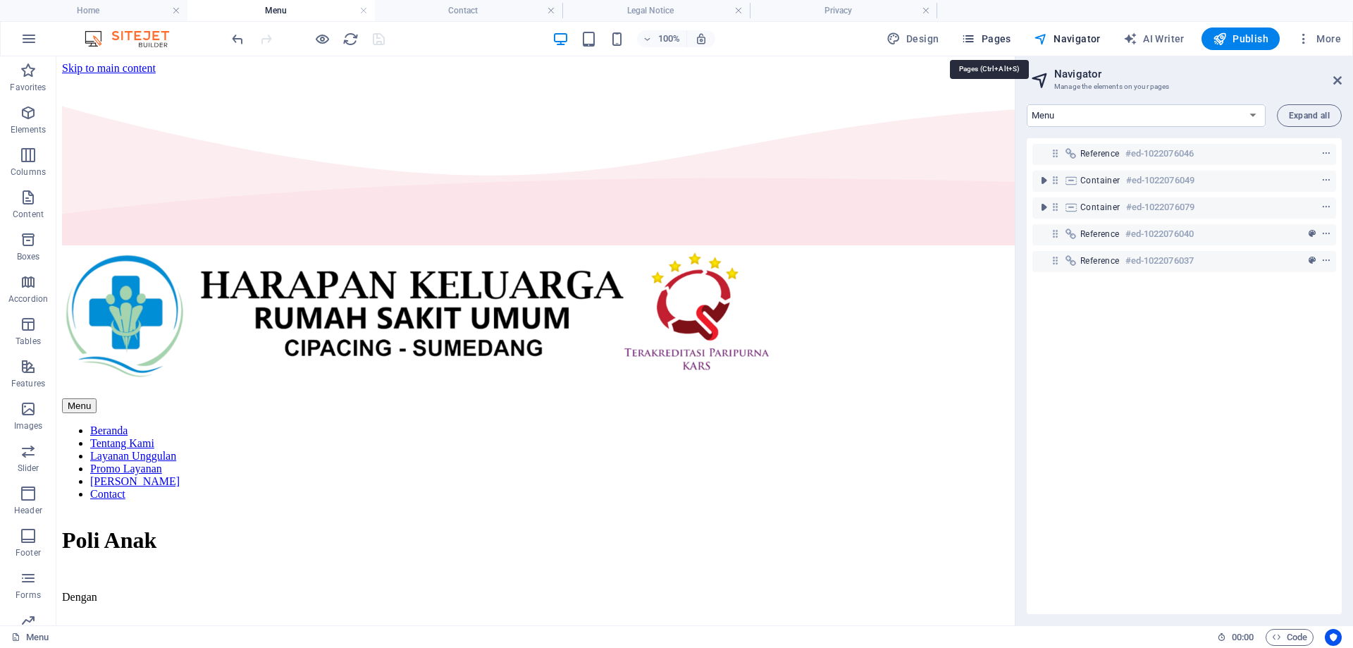
click at [995, 35] on span "Pages" at bounding box center [985, 39] width 49 height 14
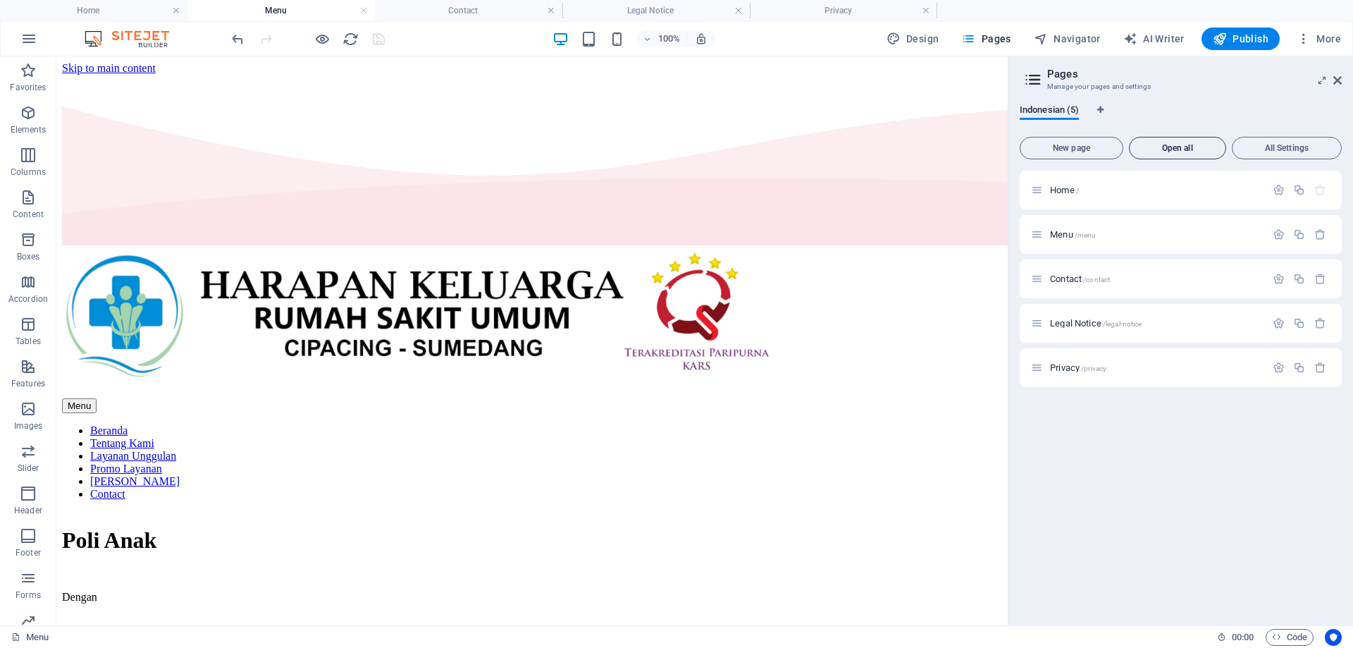
click at [1172, 150] on span "Open all" at bounding box center [1177, 148] width 85 height 8
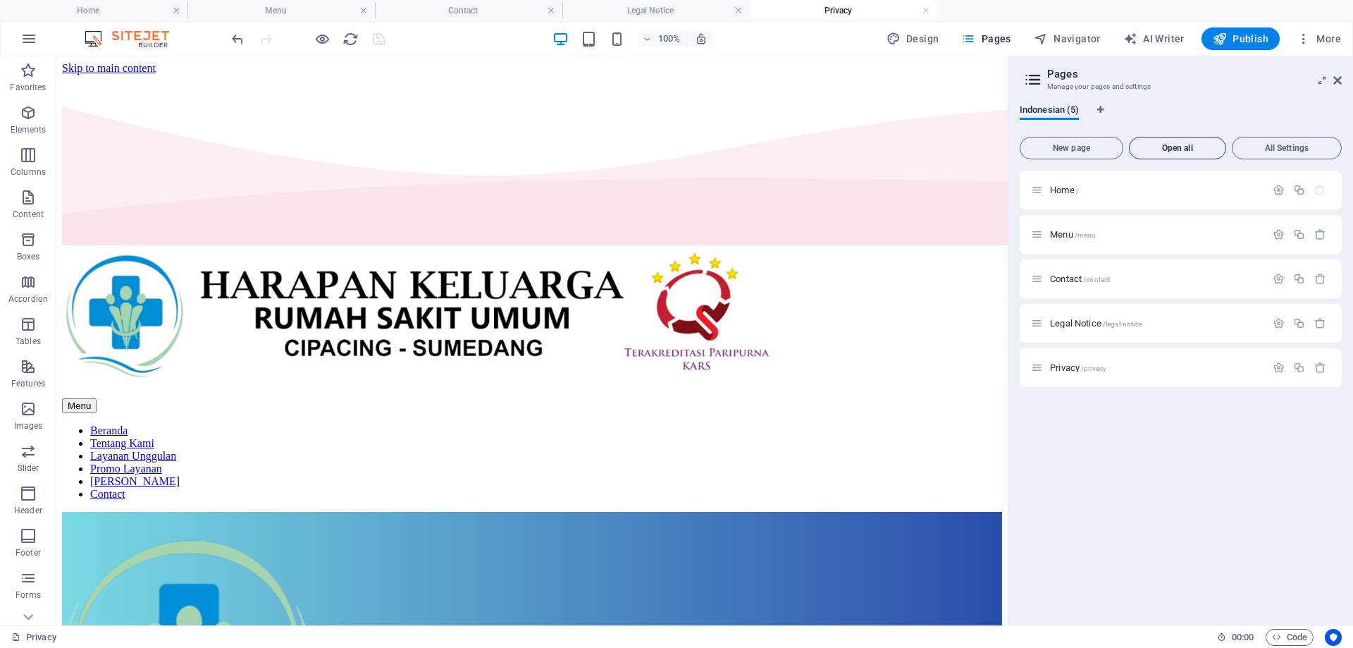
click at [1213, 153] on button "Open all" at bounding box center [1177, 148] width 97 height 23
click at [1102, 109] on icon "Language Tabs" at bounding box center [1100, 110] width 6 height 8
select select "70"
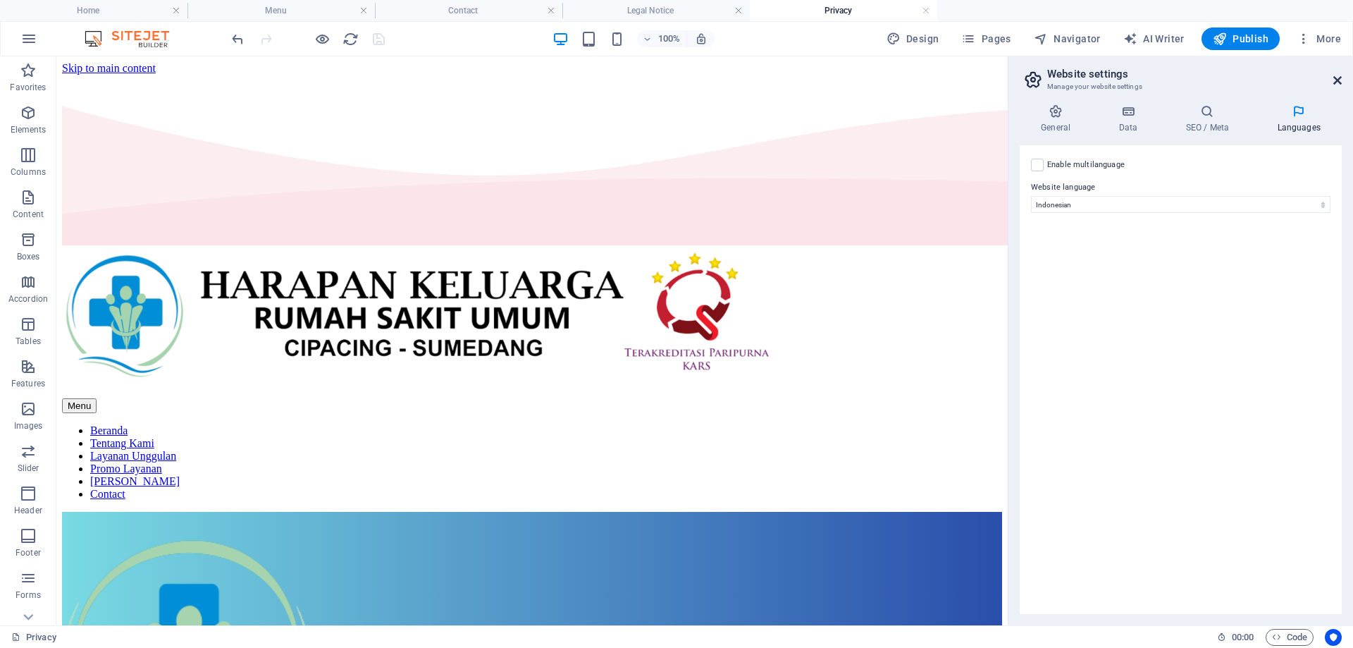
click at [1333, 82] on icon at bounding box center [1337, 80] width 8 height 11
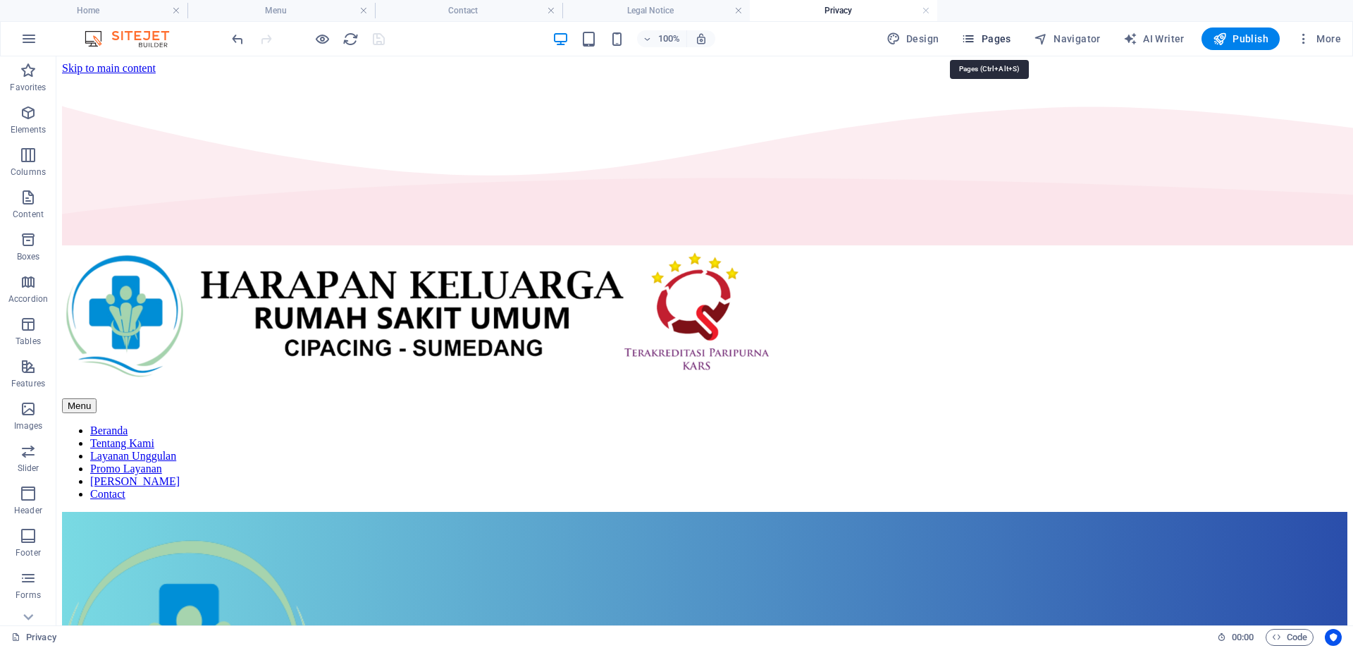
click at [996, 44] on span "Pages" at bounding box center [985, 39] width 49 height 14
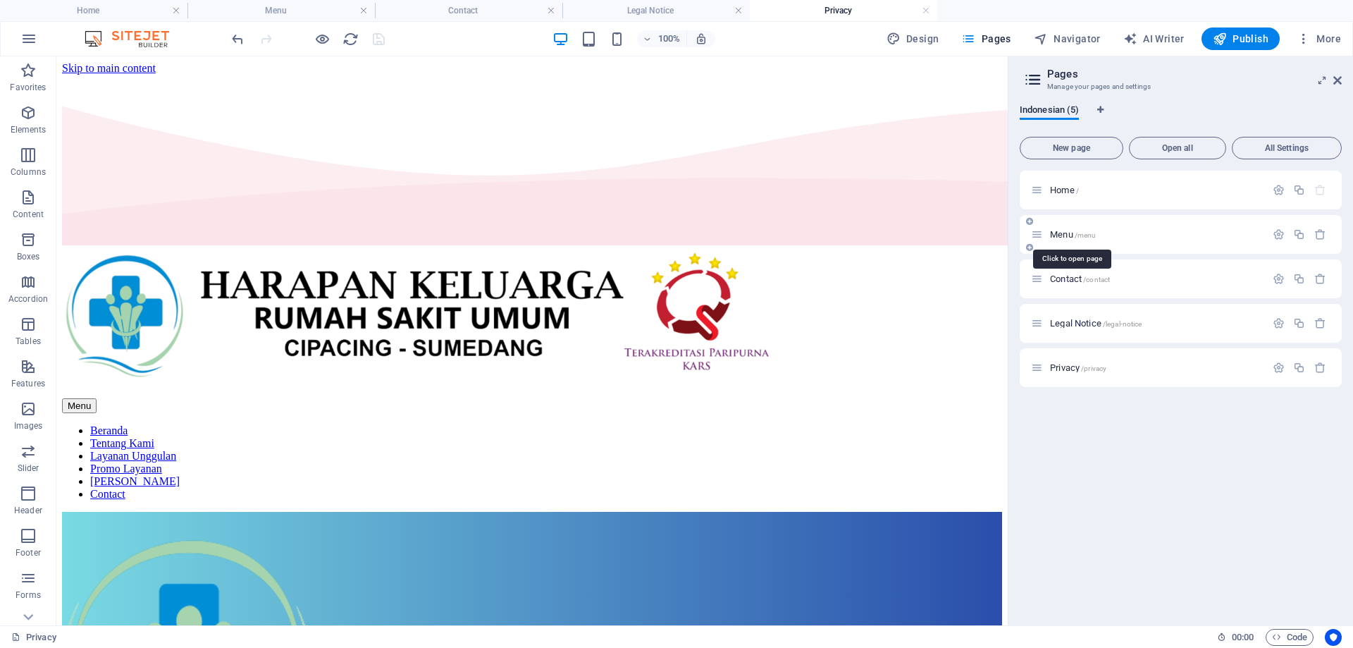
click at [1062, 234] on span "Menu /menu" at bounding box center [1073, 234] width 46 height 11
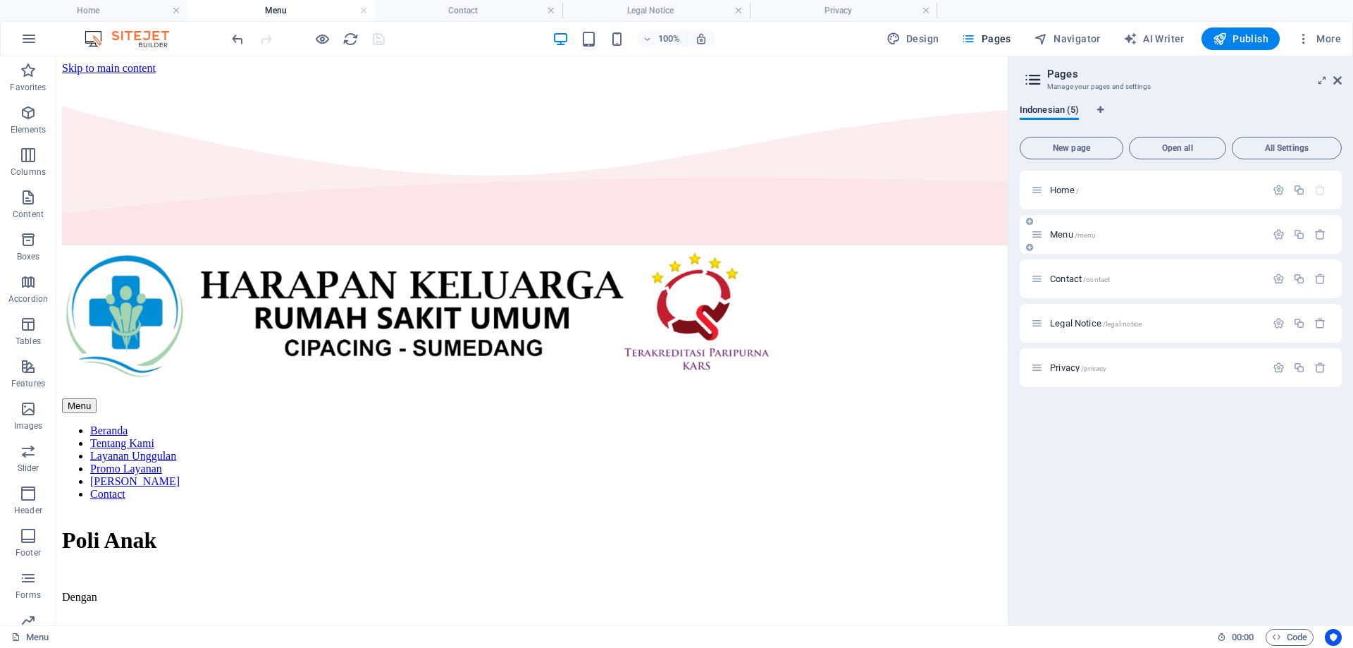
click at [1029, 247] on icon at bounding box center [1029, 247] width 7 height 8
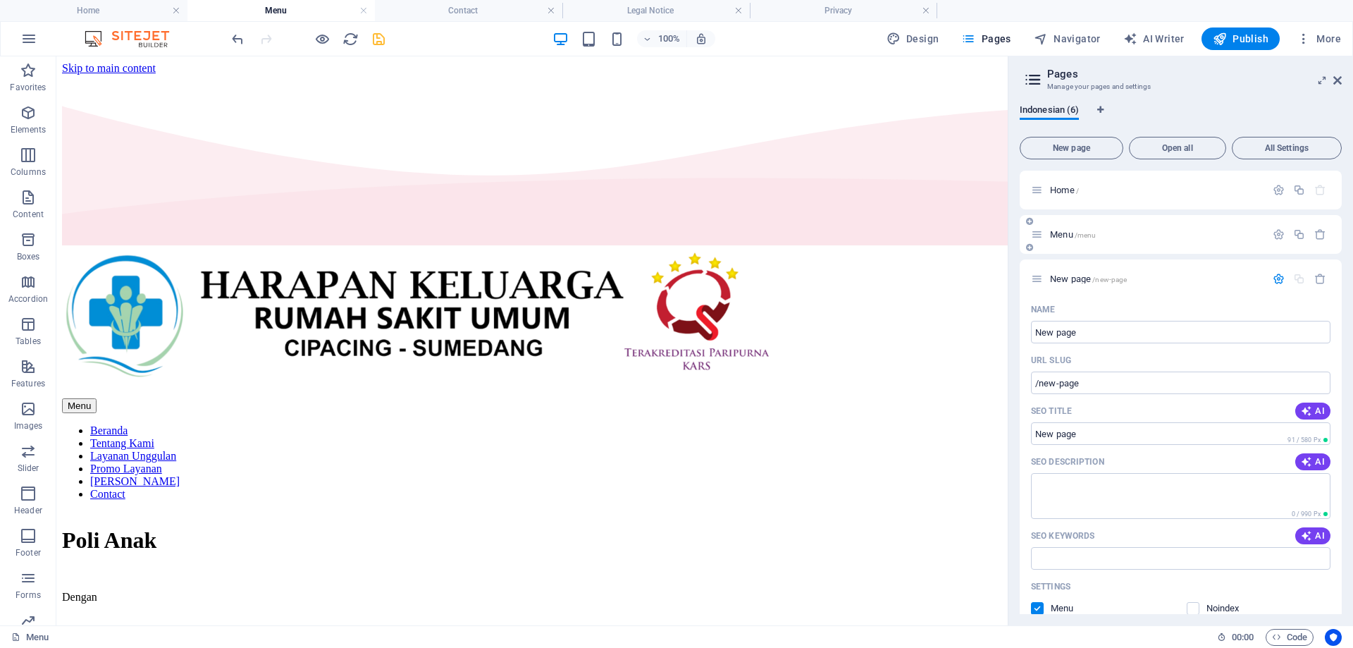
click at [1029, 247] on icon at bounding box center [1029, 247] width 7 height 8
click at [238, 44] on icon "undo" at bounding box center [238, 39] width 16 height 16
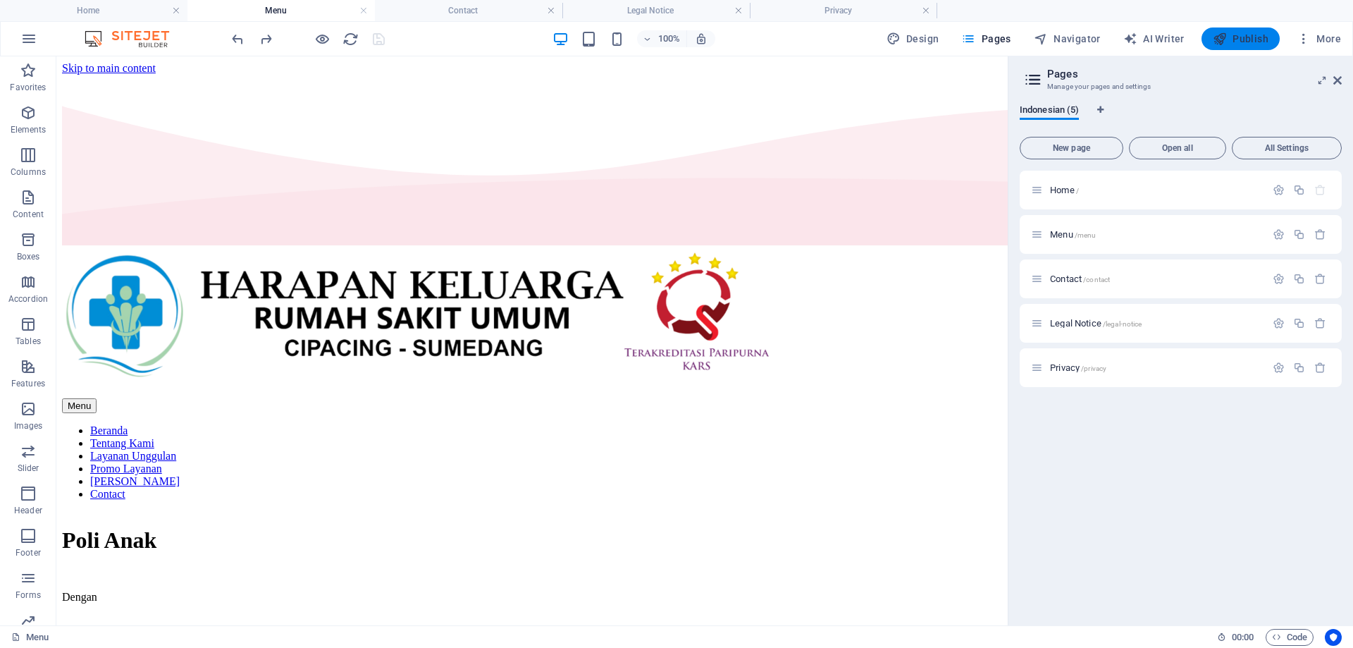
drag, startPoint x: 1233, startPoint y: 39, endPoint x: 1067, endPoint y: 25, distance: 166.2
click at [1233, 39] on span "Publish" at bounding box center [1241, 39] width 56 height 14
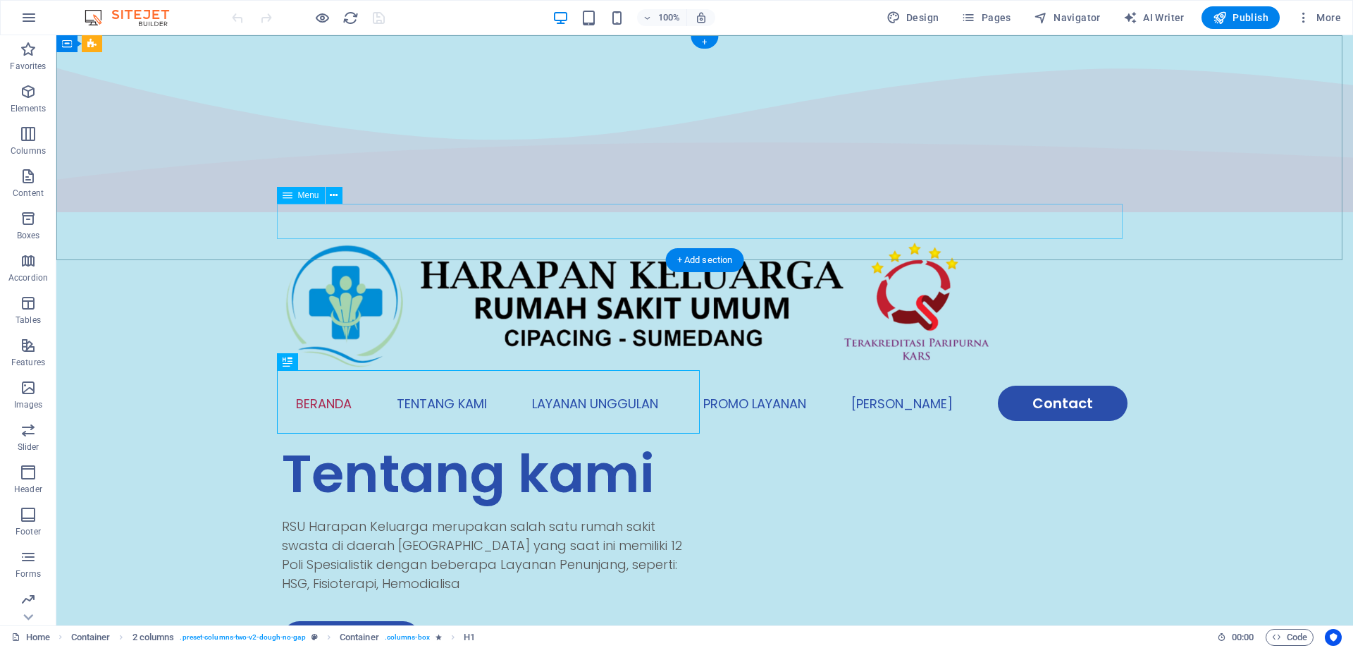
click at [612, 385] on nav "Beranda Tentang Kami Layanan Unggulan Promo Layanan Mitra Kami Contact" at bounding box center [705, 402] width 846 height 35
click at [996, 19] on span "Pages" at bounding box center [985, 18] width 49 height 14
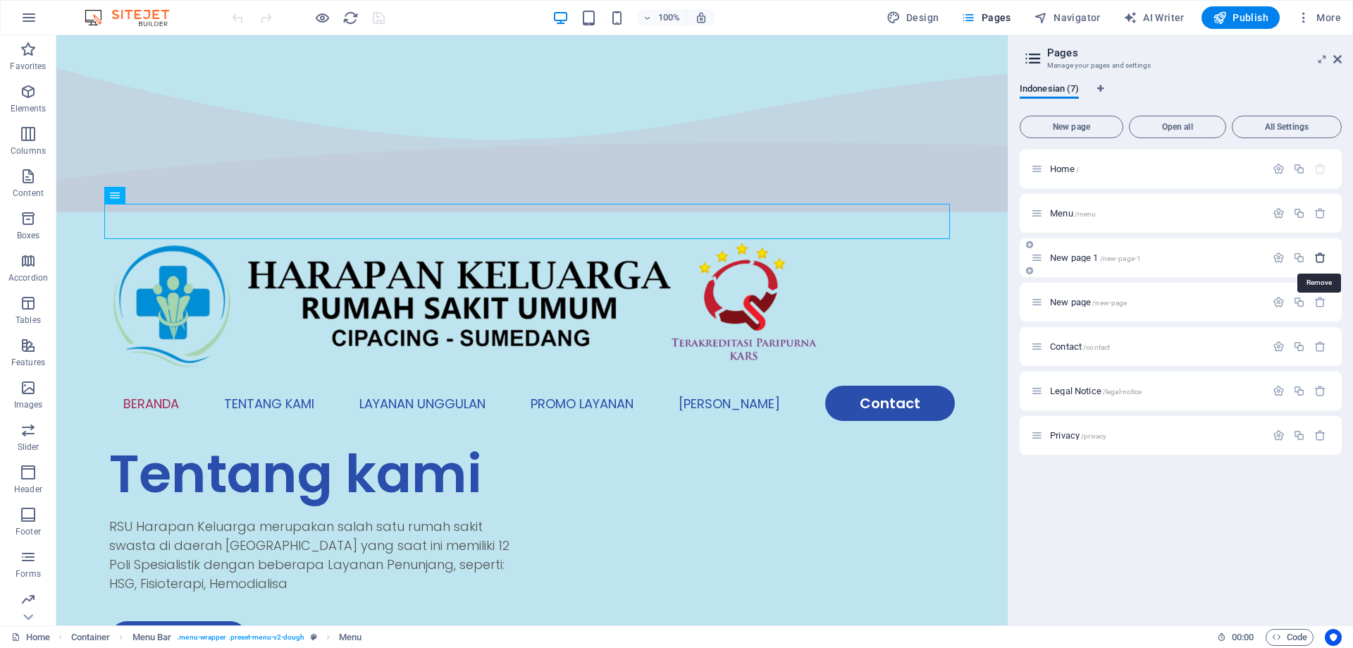
click at [1321, 257] on icon "button" at bounding box center [1320, 258] width 12 height 12
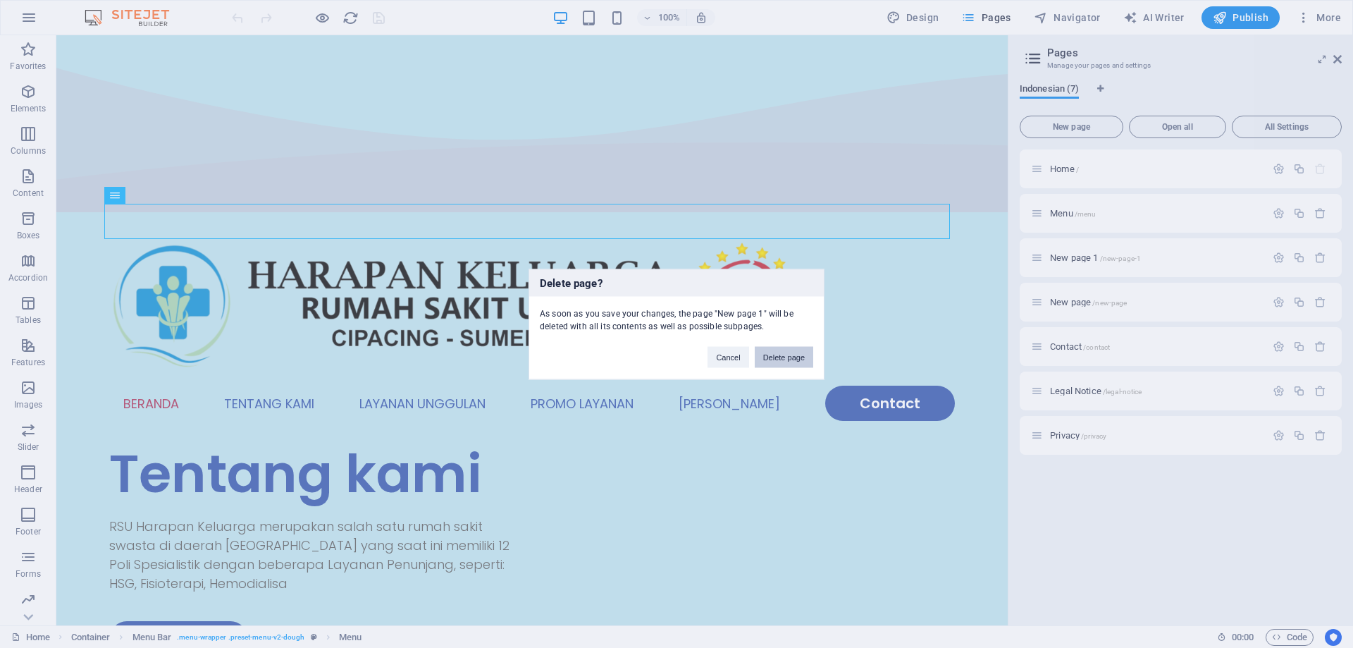
click at [800, 352] on button "Delete page" at bounding box center [784, 356] width 58 height 21
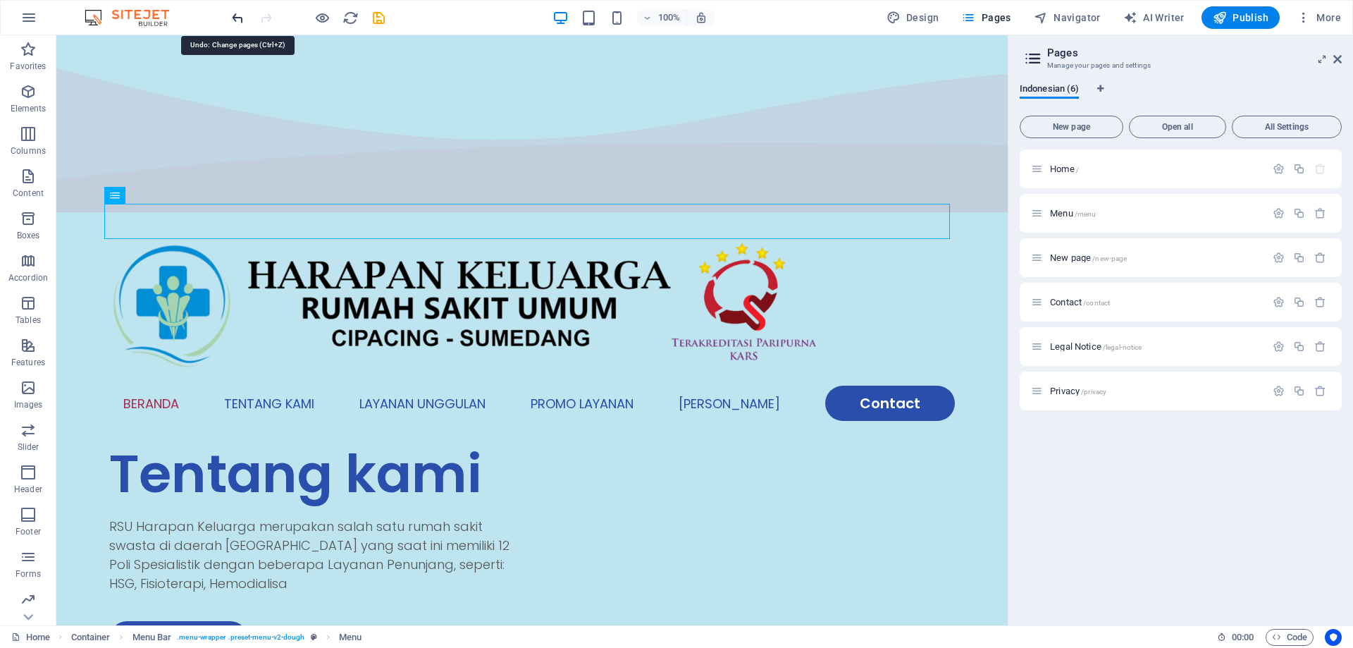
click at [240, 14] on icon "undo" at bounding box center [238, 18] width 16 height 16
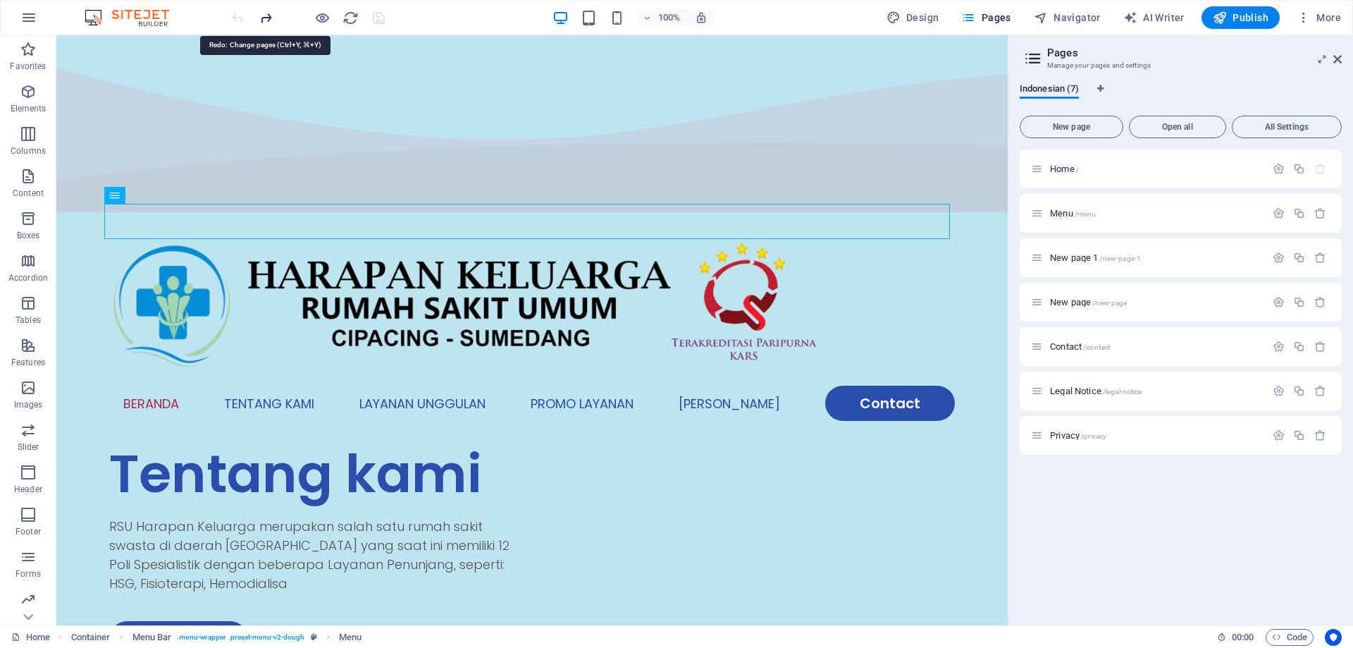
click at [264, 18] on icon "redo" at bounding box center [266, 18] width 16 height 16
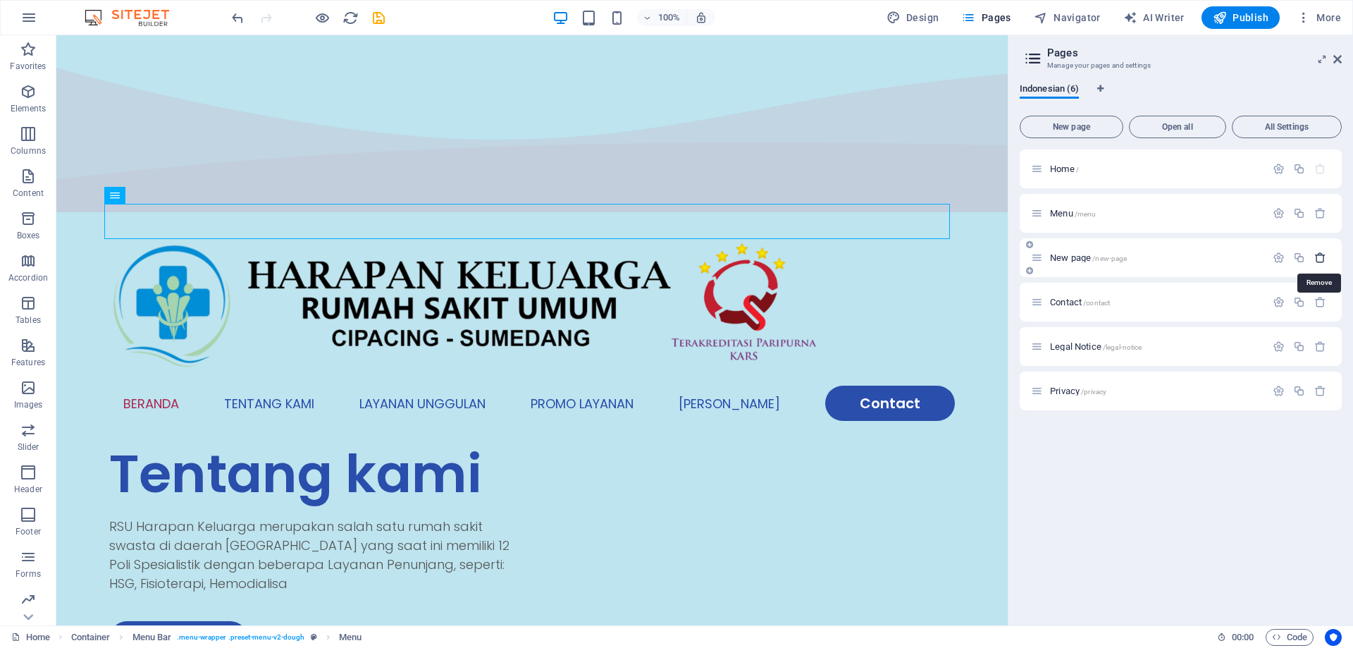
click at [1320, 256] on icon "button" at bounding box center [1320, 258] width 12 height 12
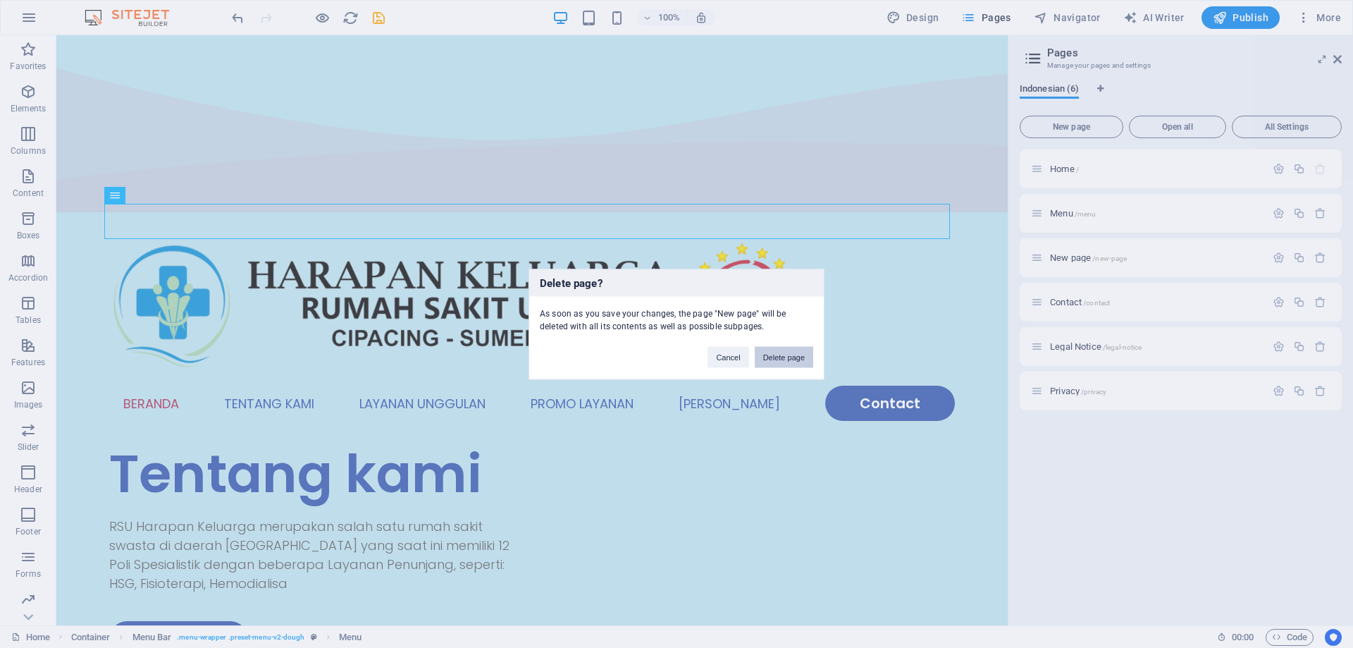
click at [791, 359] on button "Delete page" at bounding box center [784, 356] width 58 height 21
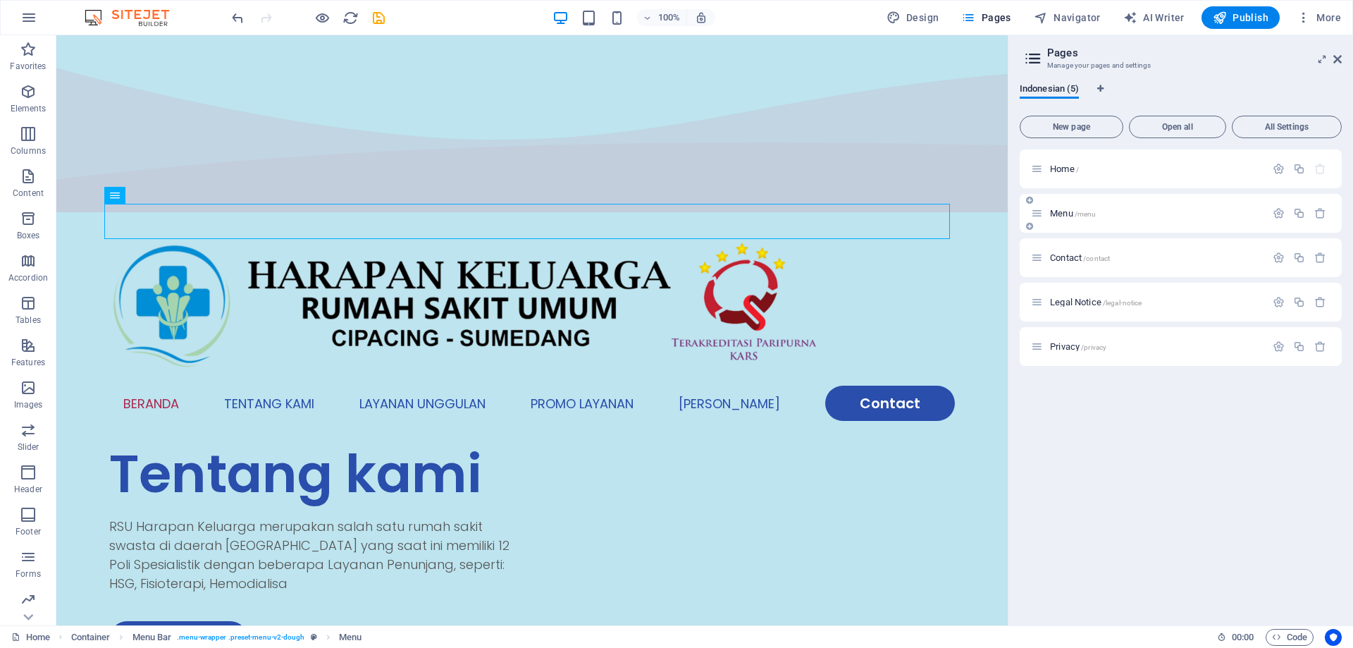
click at [1062, 214] on span "Menu /menu" at bounding box center [1073, 213] width 46 height 11
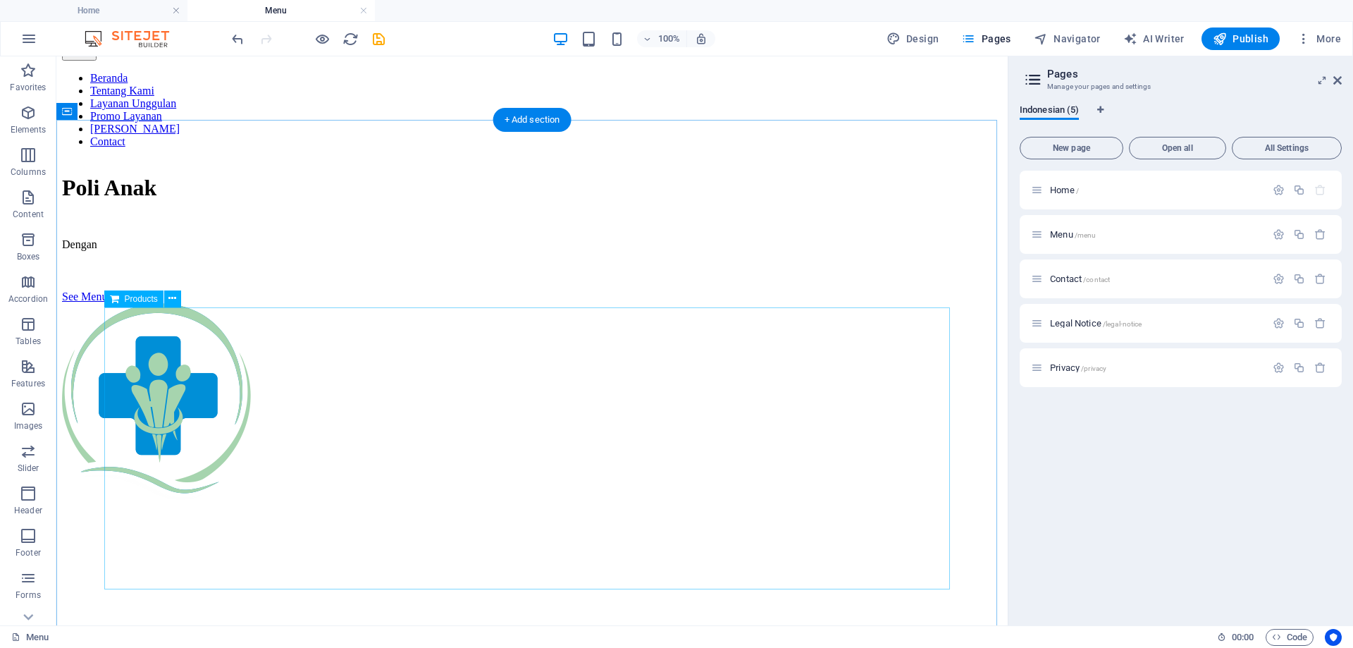
scroll to position [282, 0]
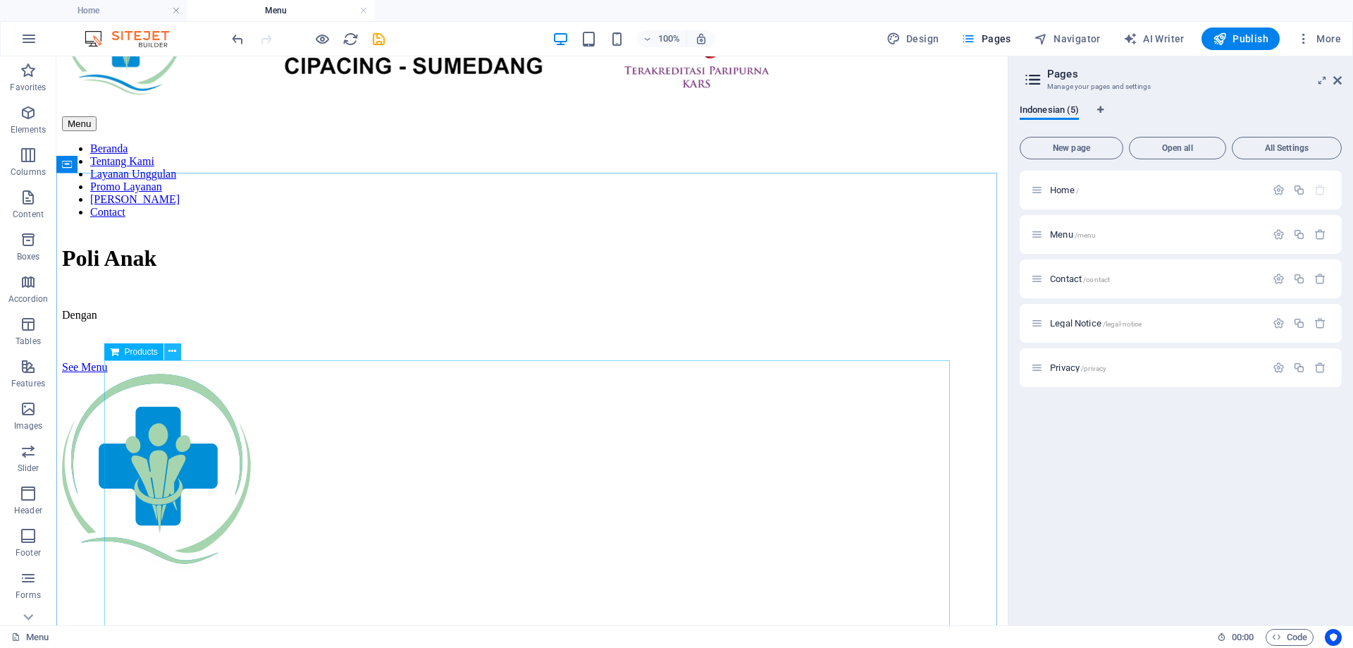
click at [169, 352] on icon at bounding box center [172, 351] width 8 height 15
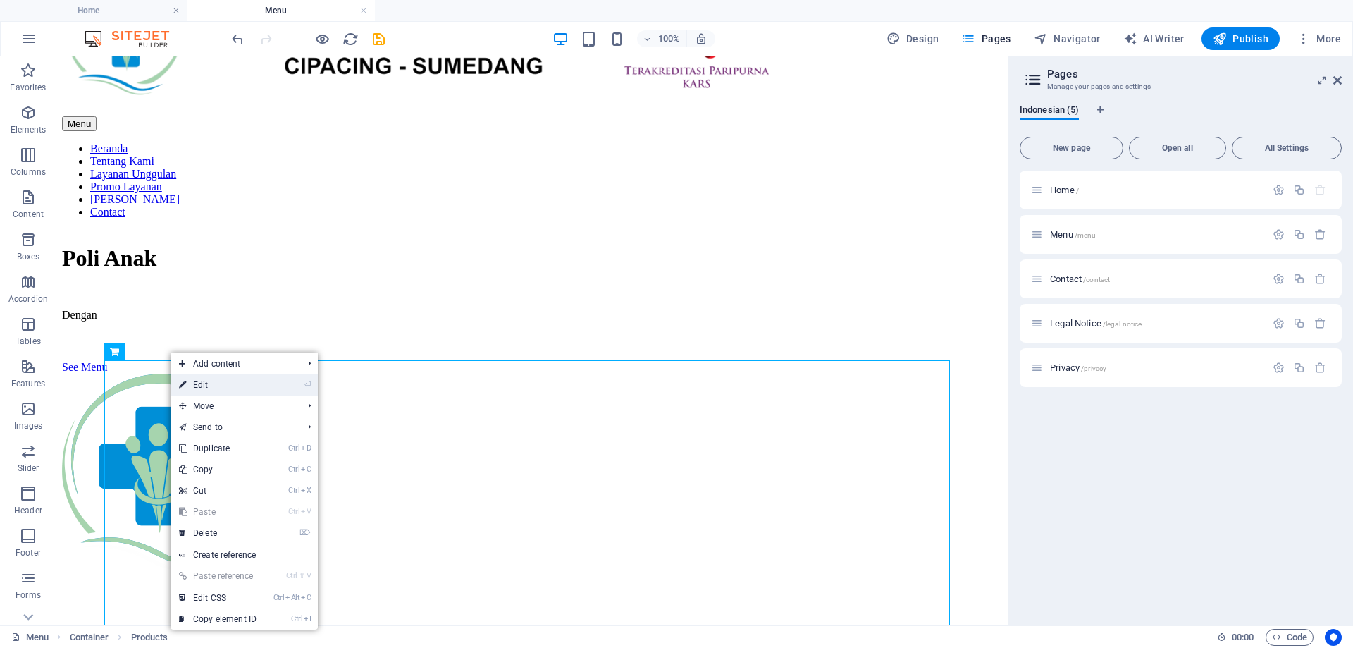
click at [204, 381] on link "⏎ Edit" at bounding box center [218, 384] width 94 height 21
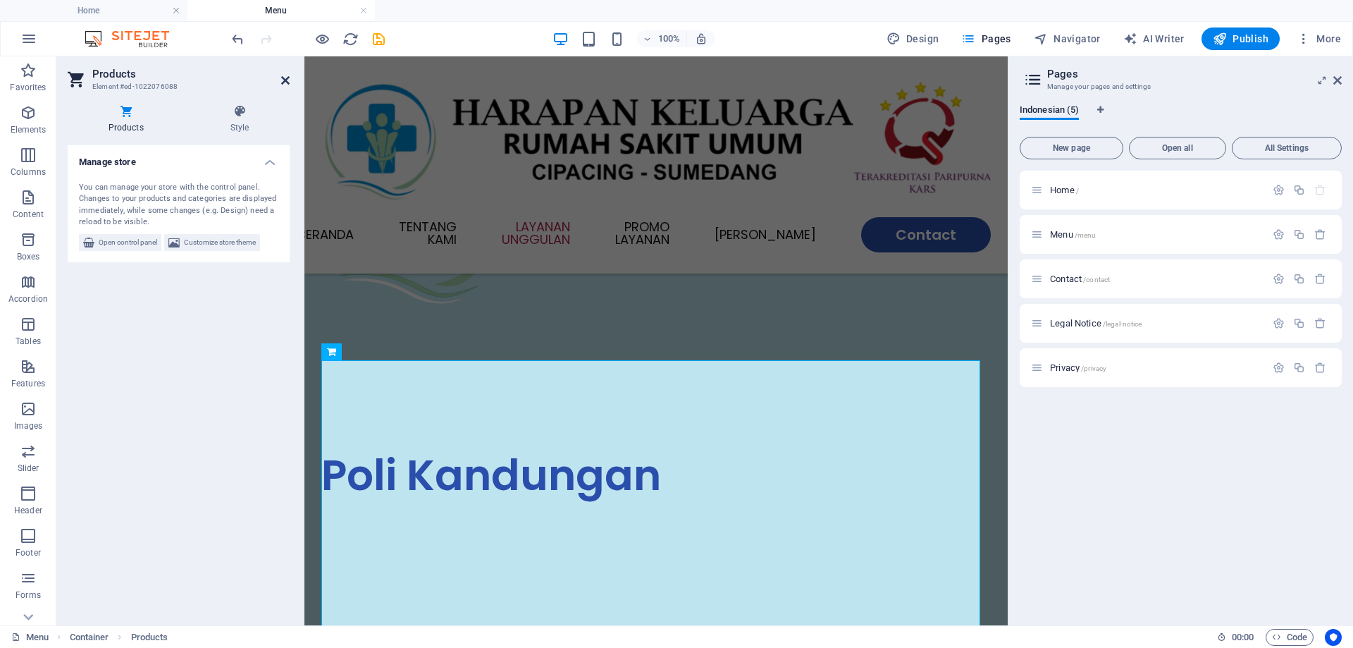
click at [288, 83] on icon at bounding box center [285, 80] width 8 height 11
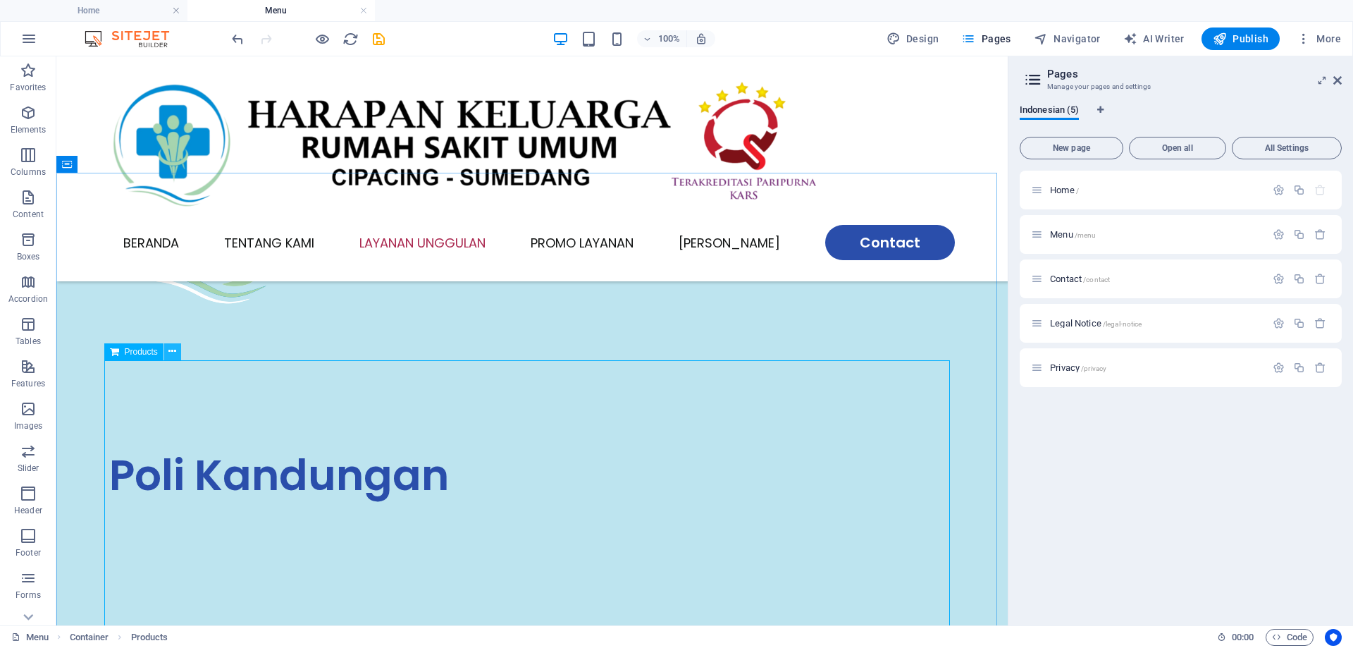
click at [171, 354] on icon at bounding box center [172, 351] width 8 height 15
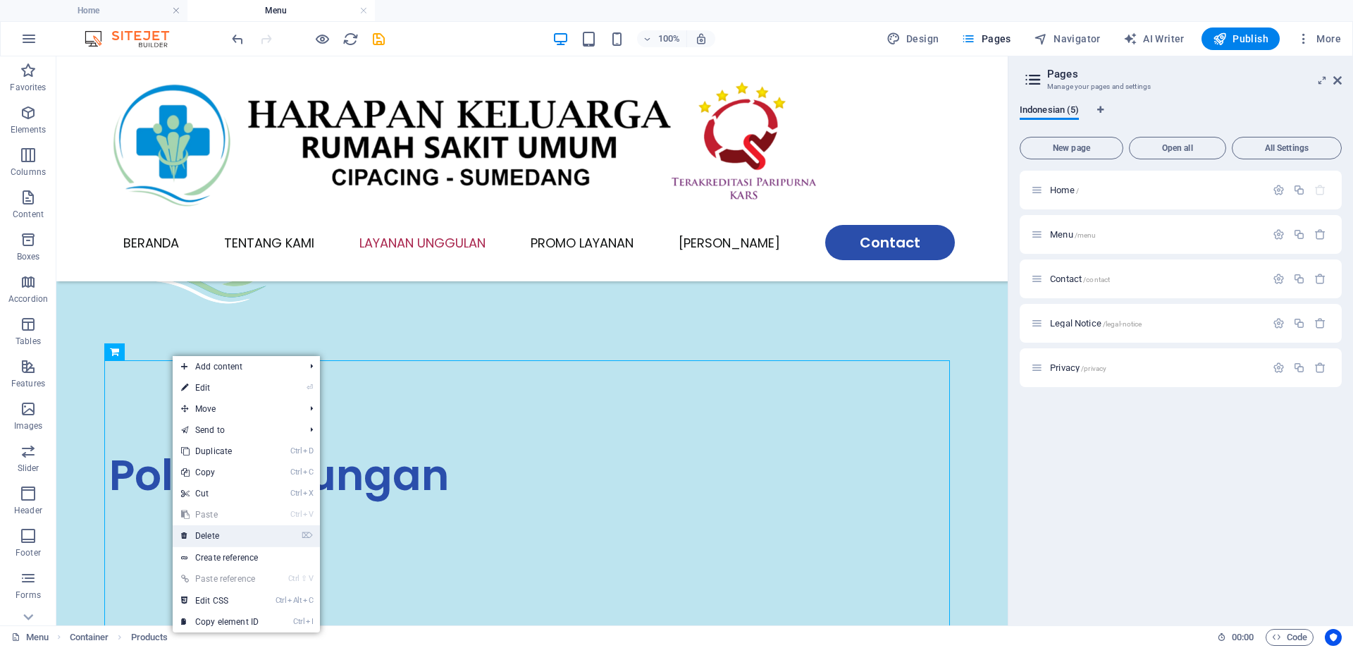
click at [226, 527] on link "⌦ Delete" at bounding box center [220, 535] width 94 height 21
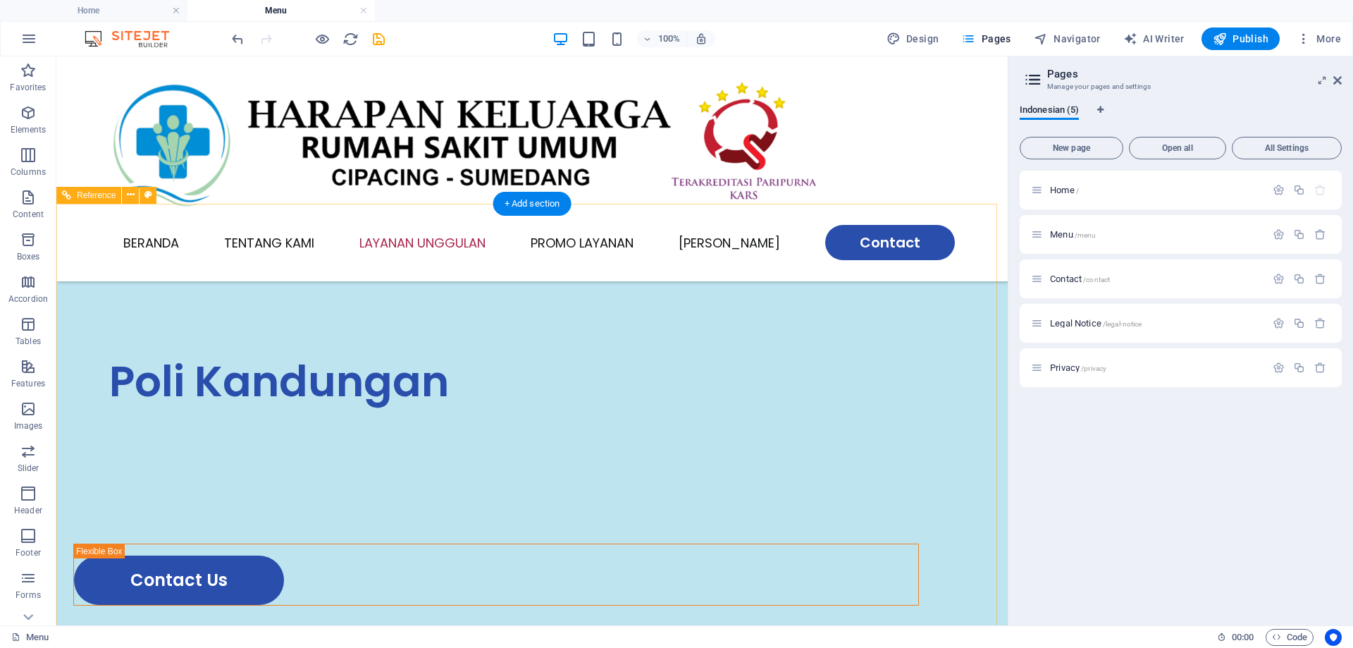
scroll to position [352, 0]
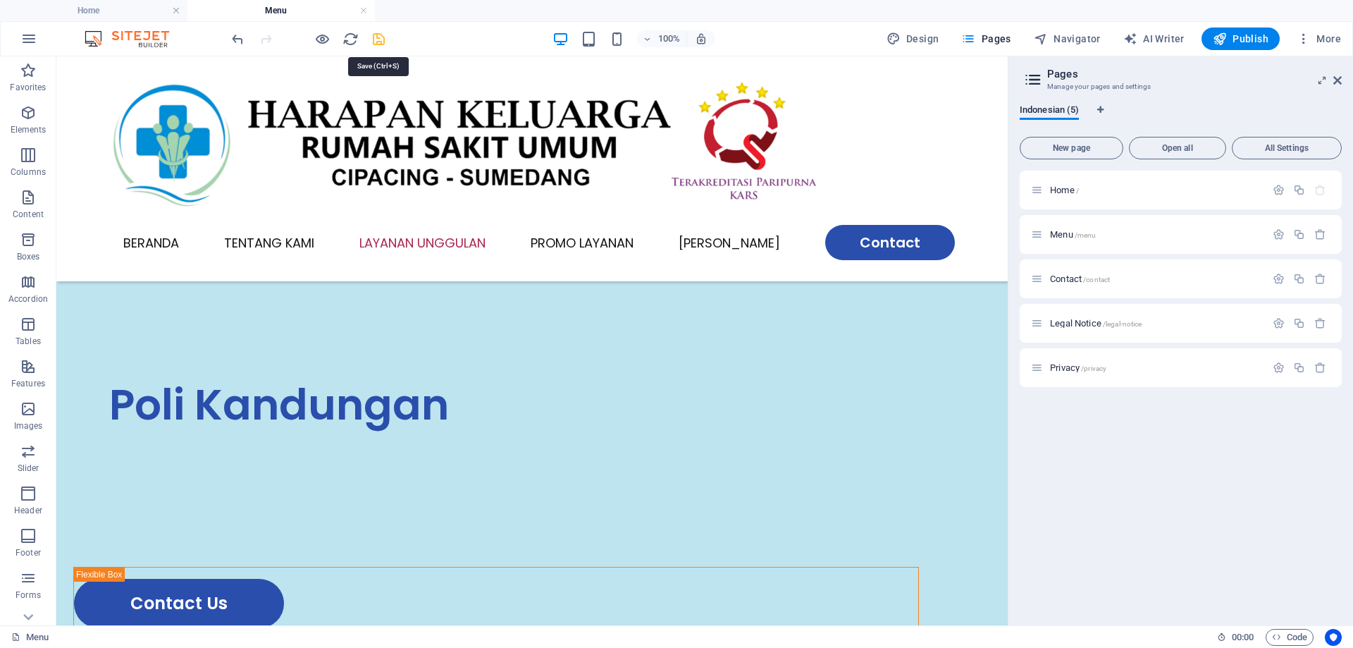
click at [379, 37] on icon "save" at bounding box center [379, 39] width 16 height 16
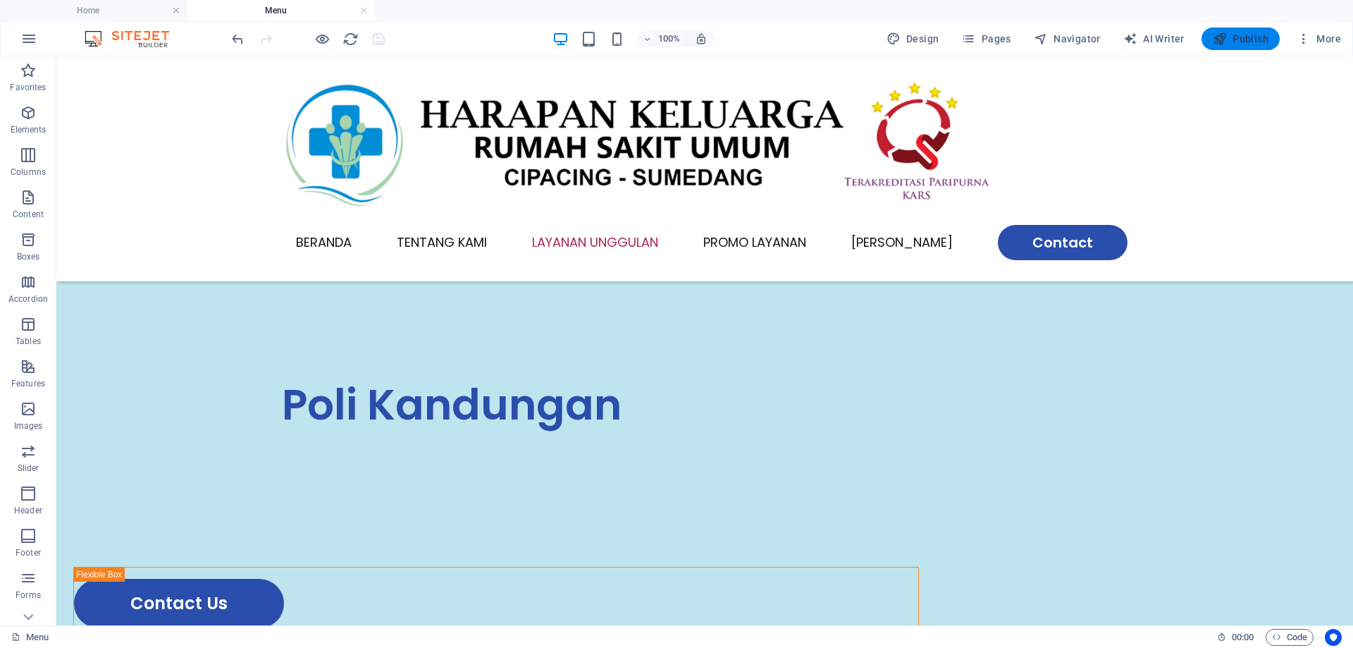
click at [1226, 32] on icon "button" at bounding box center [1220, 39] width 14 height 14
